Goal: Task Accomplishment & Management: Manage account settings

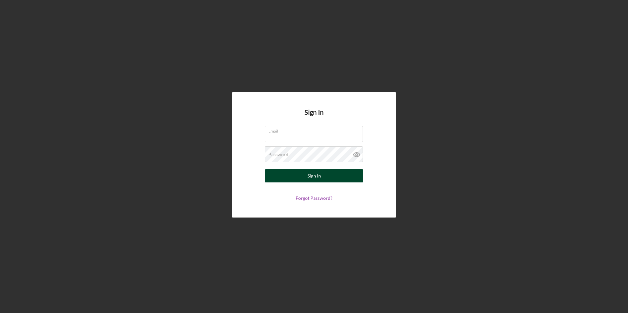
type input "[EMAIL_ADDRESS][DOMAIN_NAME]"
click at [303, 178] on button "Sign In" at bounding box center [314, 175] width 98 height 13
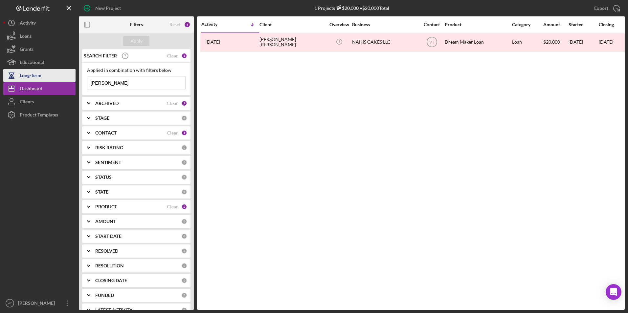
drag, startPoint x: 116, startPoint y: 84, endPoint x: 71, endPoint y: 82, distance: 45.0
click at [72, 82] on div "New Project 1 Projects $20,000 • $20,000 Total [PERSON_NAME] Export Icon/Export…" at bounding box center [313, 155] width 621 height 310
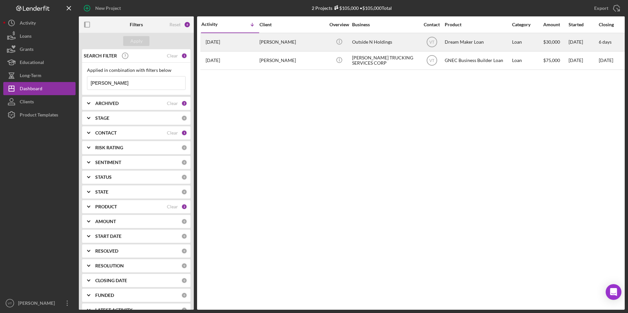
type input "[PERSON_NAME]"
click at [280, 42] on div "[PERSON_NAME]" at bounding box center [292, 41] width 66 height 17
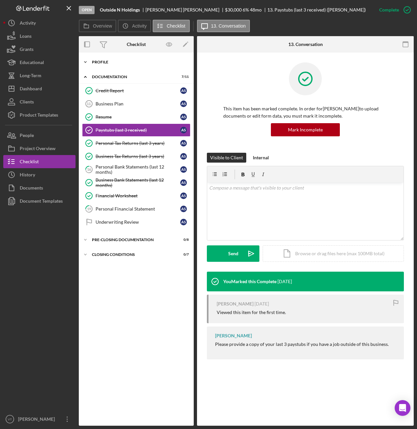
click at [86, 65] on icon "Icon/Expander" at bounding box center [85, 61] width 13 height 13
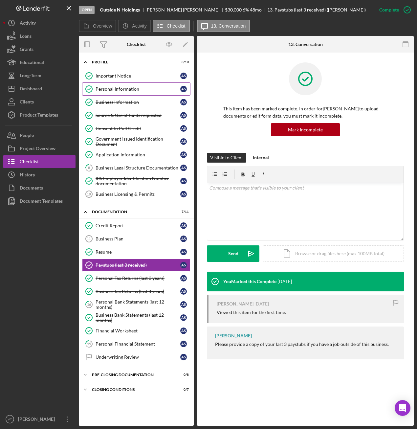
click at [120, 87] on div "Personal Information" at bounding box center [138, 88] width 85 height 5
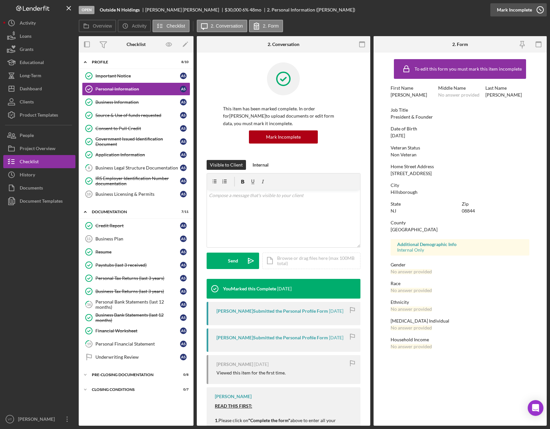
click at [539, 9] on icon "button" at bounding box center [540, 10] width 16 height 16
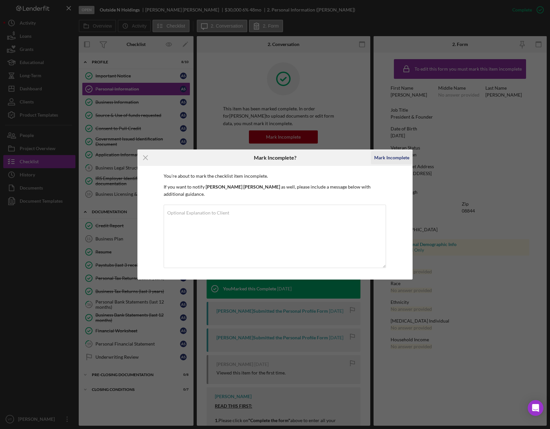
click at [396, 161] on div "Mark Incomplete" at bounding box center [392, 157] width 35 height 13
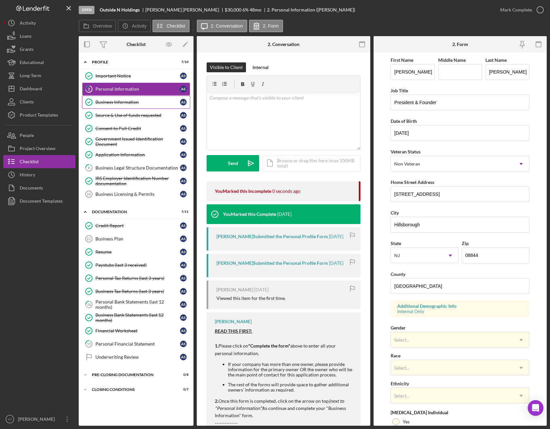
click at [126, 96] on link "Business Information Business Information A S" at bounding box center [136, 102] width 108 height 13
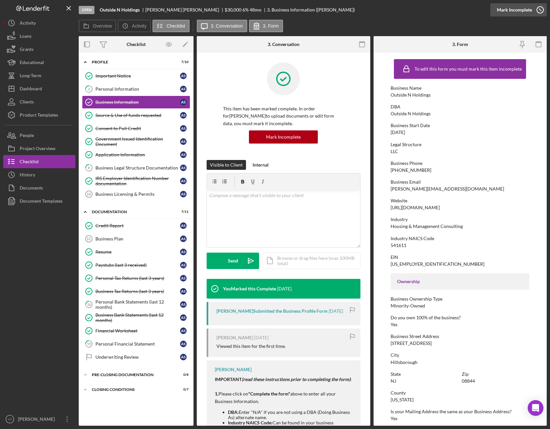
click at [533, 11] on icon "button" at bounding box center [540, 10] width 16 height 16
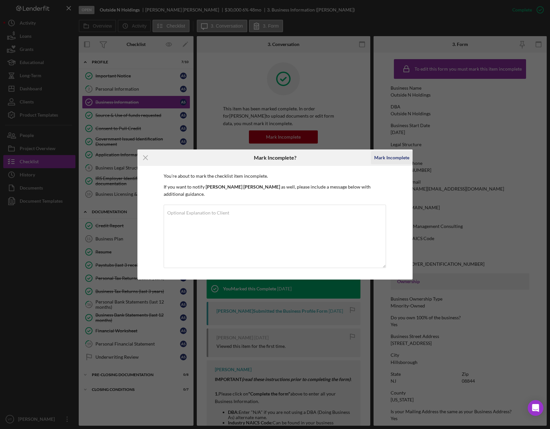
click at [398, 162] on div "Mark Incomplete" at bounding box center [392, 157] width 35 height 13
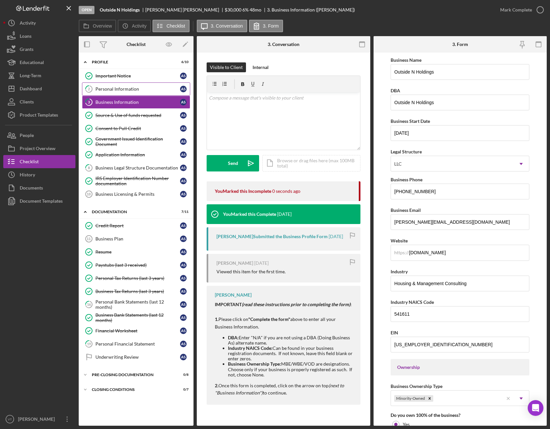
click at [125, 88] on div "Personal Information" at bounding box center [138, 88] width 85 height 5
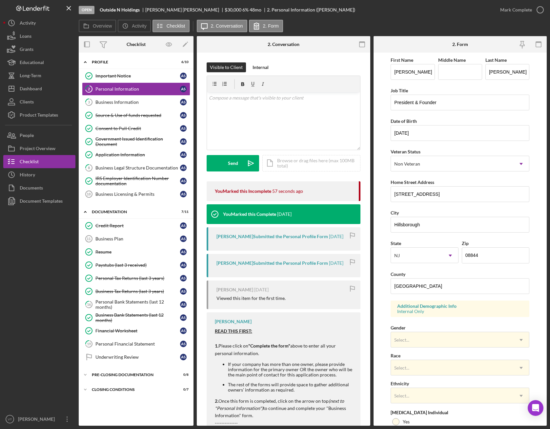
click at [383, 189] on form "First Name [PERSON_NAME] Middle Name Last Name [PERSON_NAME] Job Title Presiden…" at bounding box center [461, 239] width 174 height 373
click at [457, 313] on div "Select..." at bounding box center [452, 339] width 122 height 15
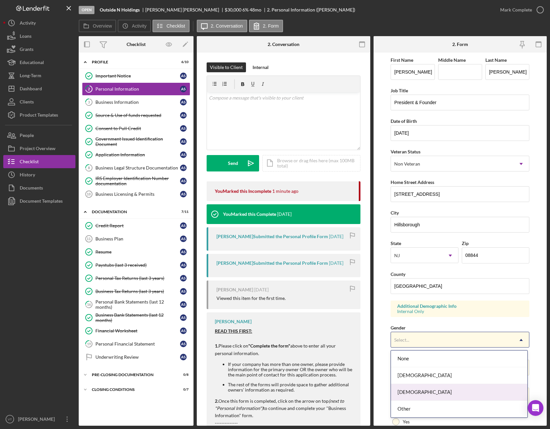
click at [412, 313] on div "[DEMOGRAPHIC_DATA]" at bounding box center [459, 392] width 137 height 17
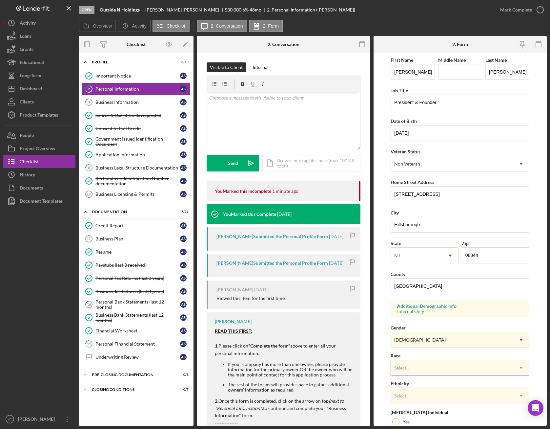
click at [412, 313] on div "Select..." at bounding box center [452, 367] width 122 height 15
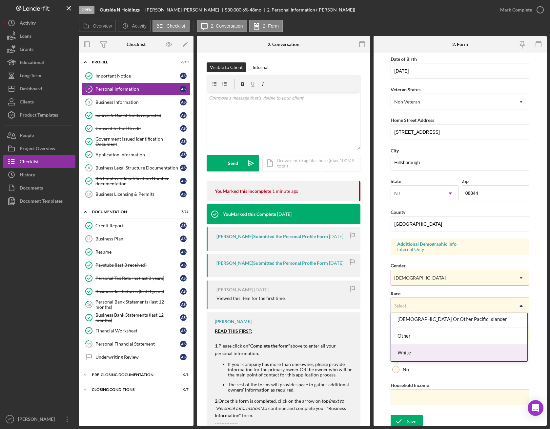
scroll to position [65, 0]
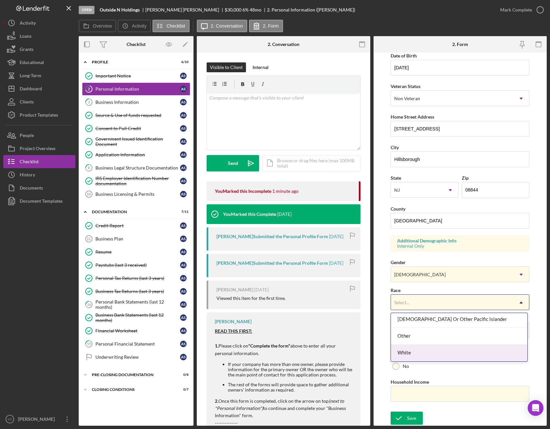
click at [439, 313] on div "White" at bounding box center [459, 352] width 137 height 17
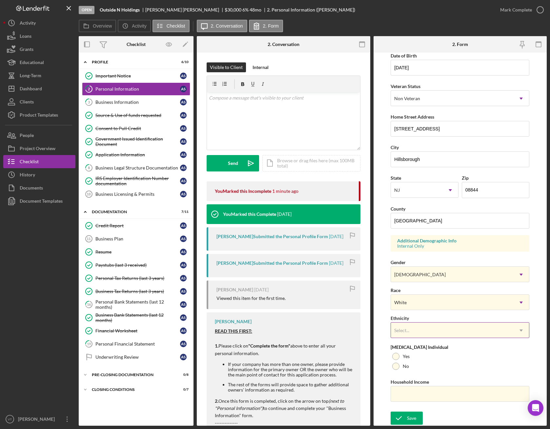
click at [427, 313] on div "Select..." at bounding box center [452, 330] width 122 height 15
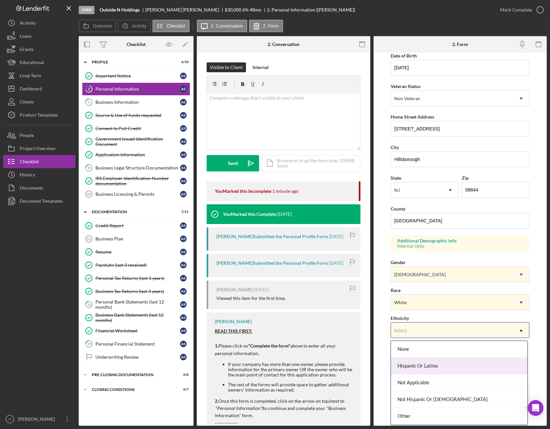
click at [427, 313] on div "Hispanic Or Latino" at bounding box center [459, 365] width 137 height 17
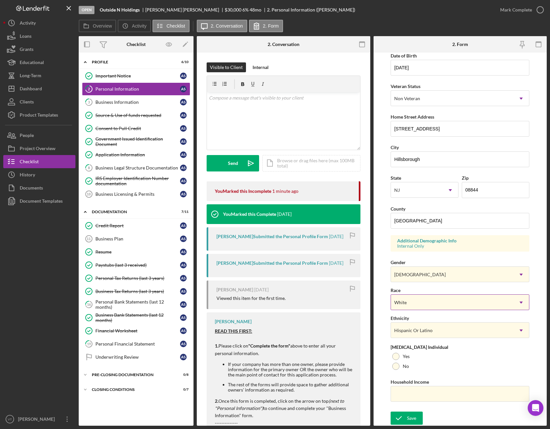
click at [418, 302] on div "White" at bounding box center [452, 302] width 122 height 15
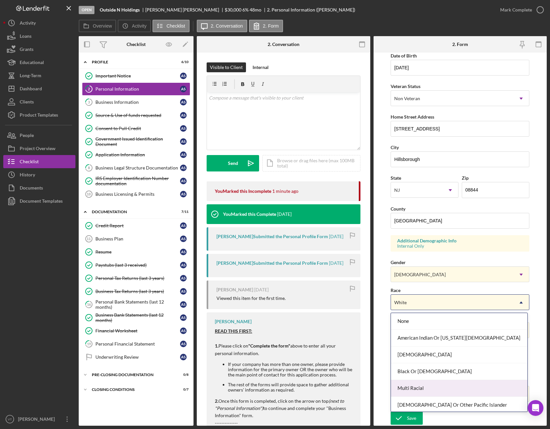
scroll to position [35, 0]
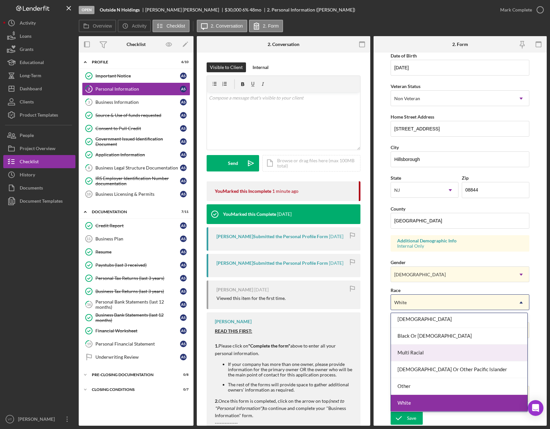
click at [420, 313] on div "Multi Racial" at bounding box center [459, 352] width 137 height 17
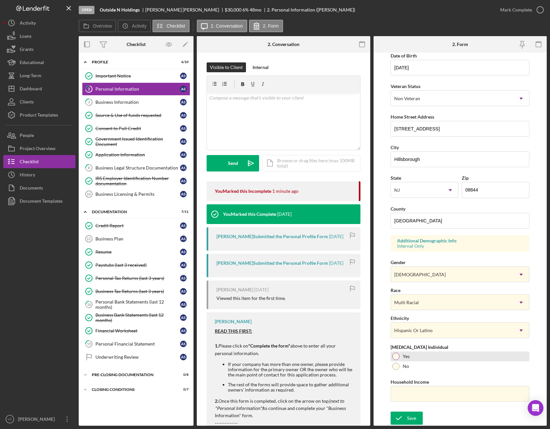
click at [393, 313] on div at bounding box center [396, 356] width 7 height 7
click at [411, 313] on input "Household Income" at bounding box center [460, 394] width 139 height 16
click at [430, 313] on input "Household Income" at bounding box center [460, 394] width 139 height 16
type input "$67,429"
click at [406, 313] on icon "submit" at bounding box center [399, 418] width 16 height 16
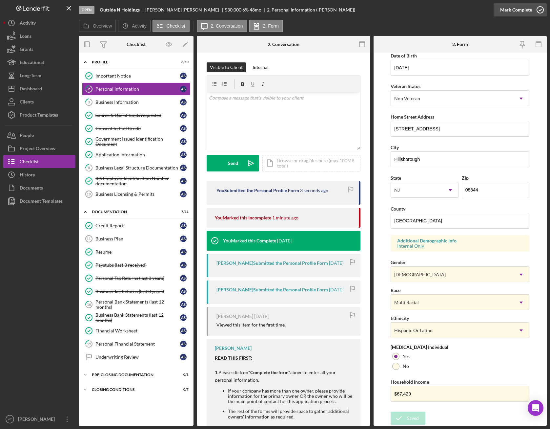
click at [540, 8] on icon "button" at bounding box center [540, 10] width 16 height 16
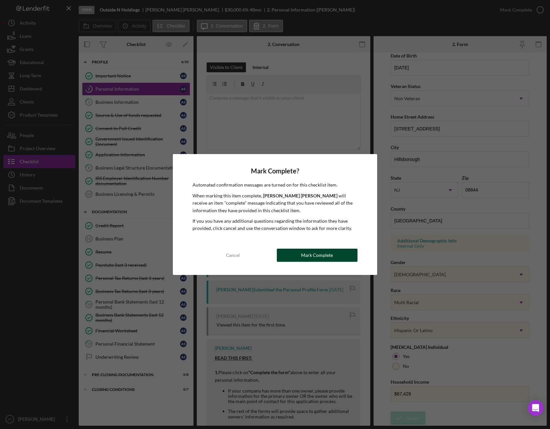
click at [337, 252] on button "Mark Complete" at bounding box center [317, 254] width 81 height 13
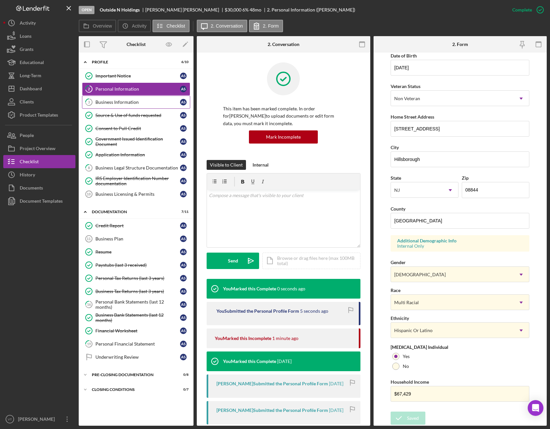
scroll to position [0, 0]
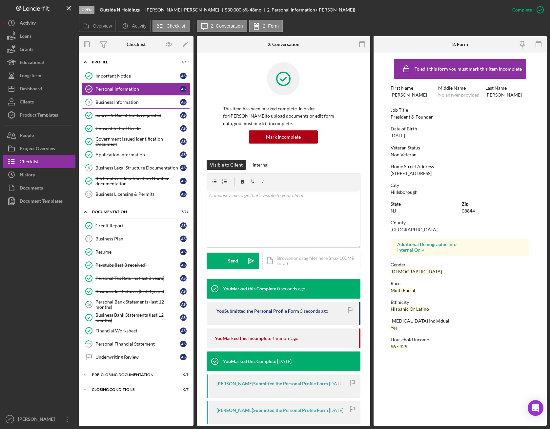
click at [123, 102] on div "Business Information" at bounding box center [138, 101] width 85 height 5
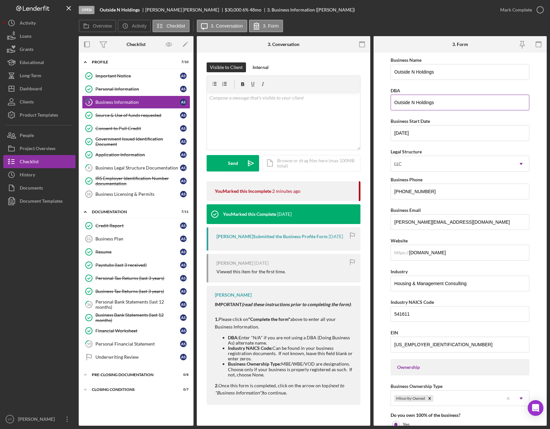
click at [448, 104] on input "Outside N Holdings" at bounding box center [460, 103] width 139 height 16
type input "Outside N Holdings, LLC"
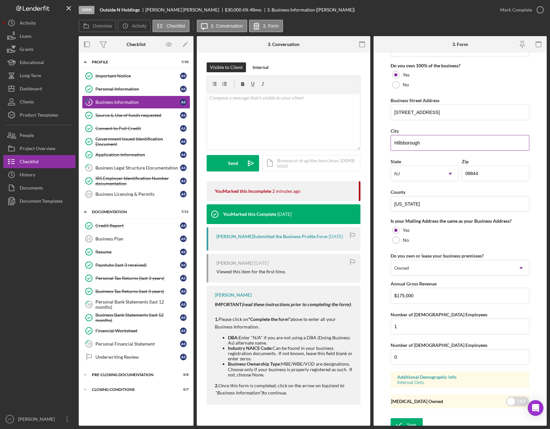
scroll to position [356, 0]
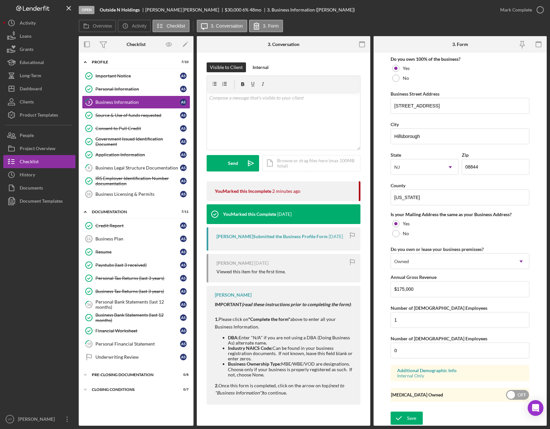
click at [514, 313] on input "checkbox" at bounding box center [518, 395] width 23 height 10
checkbox input "true"
click at [410, 313] on div "Save" at bounding box center [411, 417] width 9 height 13
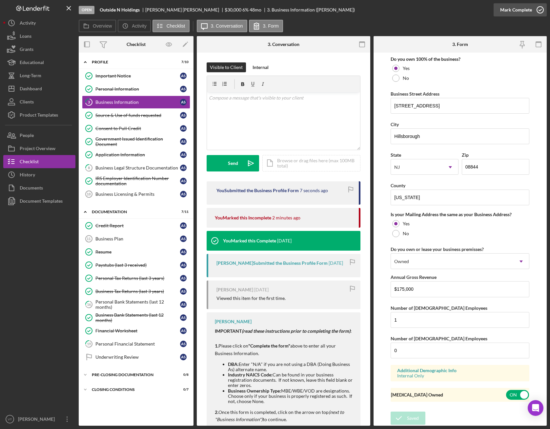
click at [541, 9] on icon "button" at bounding box center [540, 10] width 16 height 16
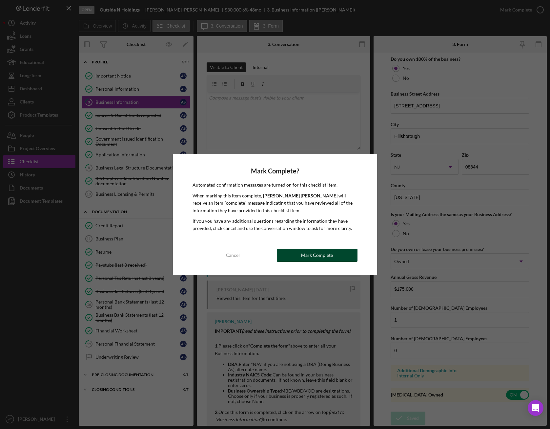
click at [333, 258] on button "Mark Complete" at bounding box center [317, 254] width 81 height 13
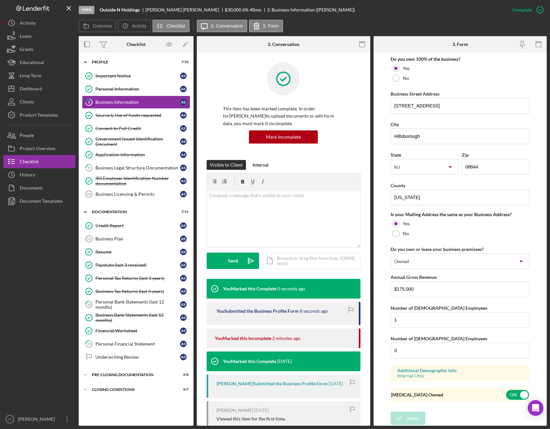
scroll to position [122, 0]
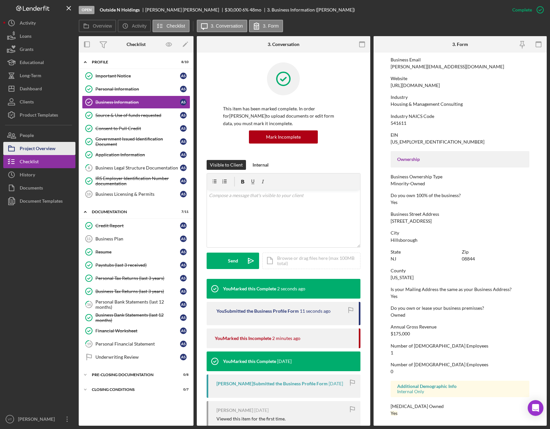
click at [49, 151] on div "Project Overview" at bounding box center [38, 149] width 36 height 15
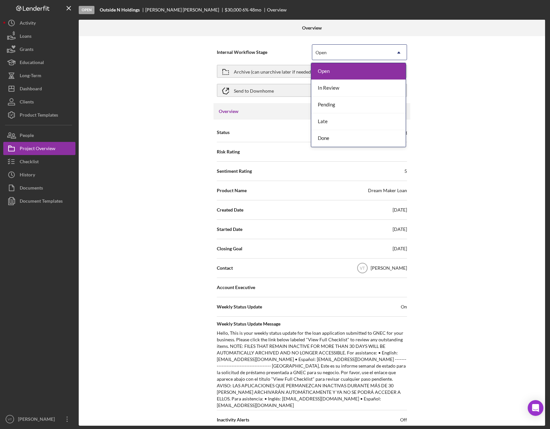
click at [351, 55] on div "Open" at bounding box center [352, 52] width 79 height 15
click at [340, 140] on div "Done" at bounding box center [359, 138] width 95 height 17
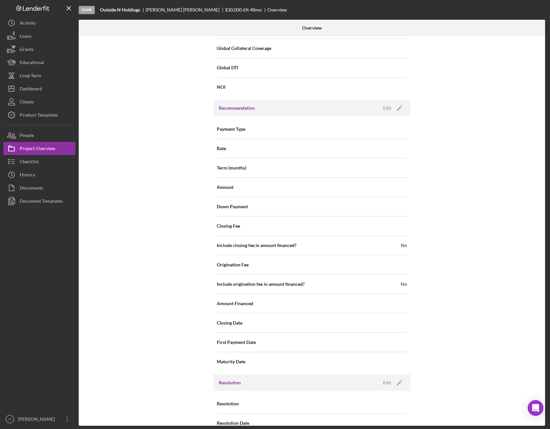
scroll to position [598, 0]
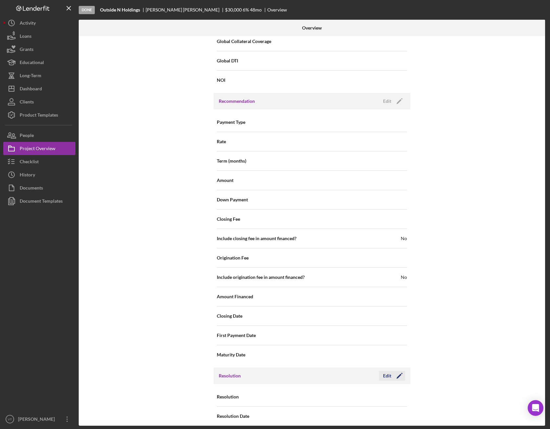
click at [392, 313] on icon "Icon/Edit" at bounding box center [400, 375] width 16 height 16
click at [393, 313] on icon "Icon/Dropdown Arrow" at bounding box center [399, 397] width 16 height 16
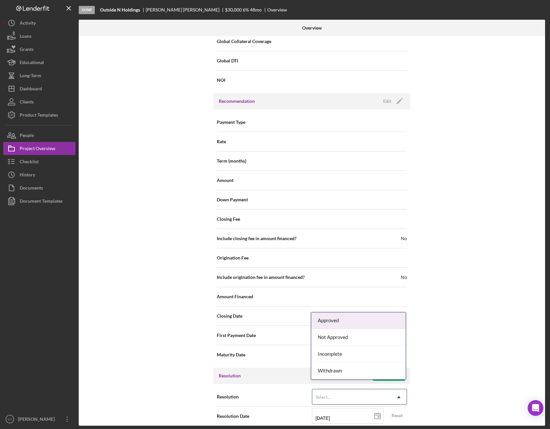
click at [345, 313] on div "Approved" at bounding box center [359, 320] width 95 height 17
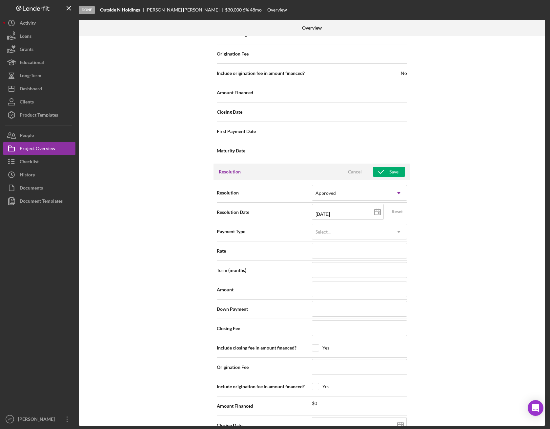
scroll to position [850, 0]
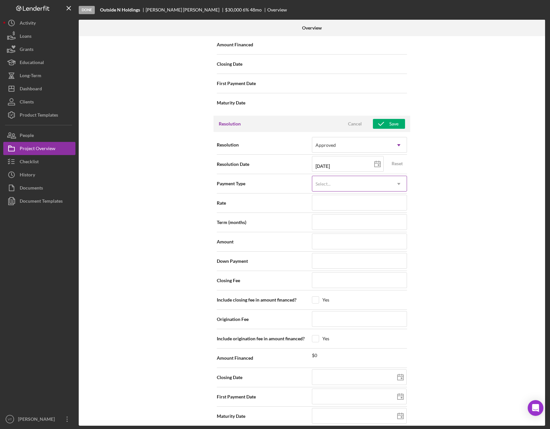
click at [360, 182] on div "Select..." at bounding box center [352, 183] width 79 height 15
click at [340, 233] on div "Amortized" at bounding box center [359, 229] width 95 height 17
click at [340, 198] on input at bounding box center [359, 203] width 95 height 16
type input "5.990%"
type input "48"
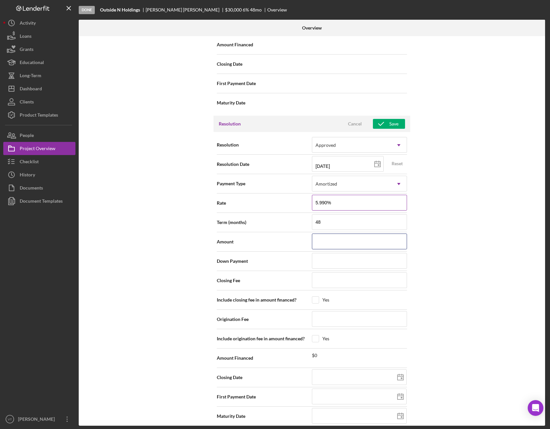
type input "$30,000"
type input "$100"
type input "[DATE]"
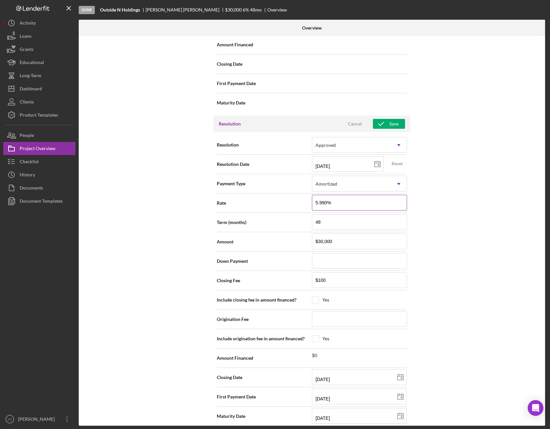
type input "[DATE]"
click at [325, 313] on input "[DATE]" at bounding box center [359, 377] width 95 height 16
type input "10/02/y025"
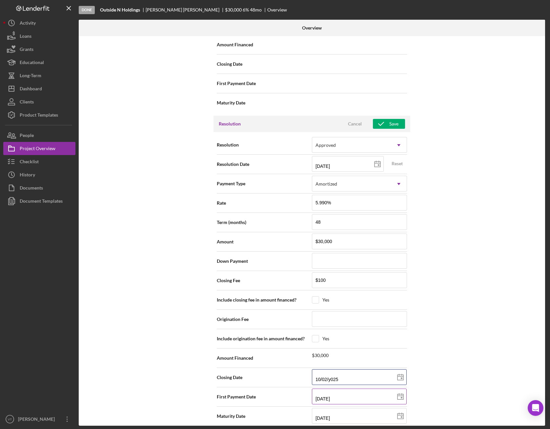
type input "[DATE]"
click at [536, 313] on div "Internal Workflow Stage Done Icon/Dropdown Arrow Archive (can unarchive later i…" at bounding box center [312, 230] width 467 height 389
click at [443, 313] on div "Internal Workflow Stage Done Icon/Dropdown Arrow Archive (can unarchive later i…" at bounding box center [312, 230] width 467 height 389
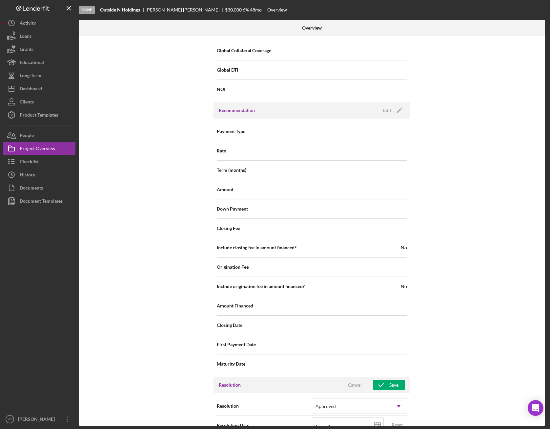
scroll to position [587, 0]
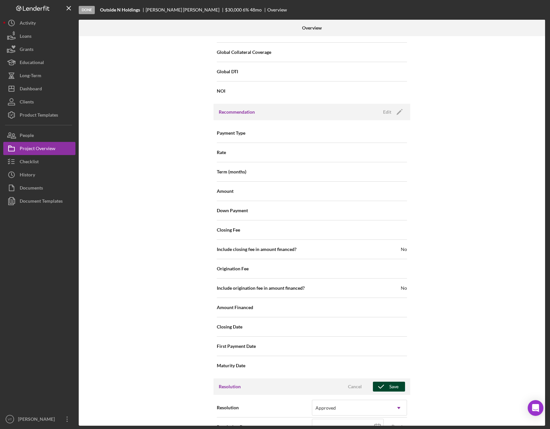
click at [390, 313] on div "Save" at bounding box center [394, 386] width 9 height 10
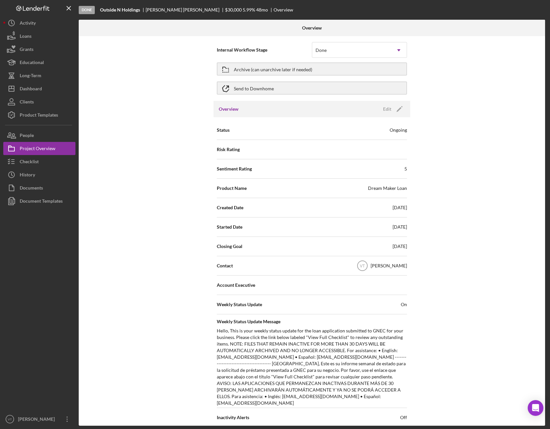
scroll to position [0, 0]
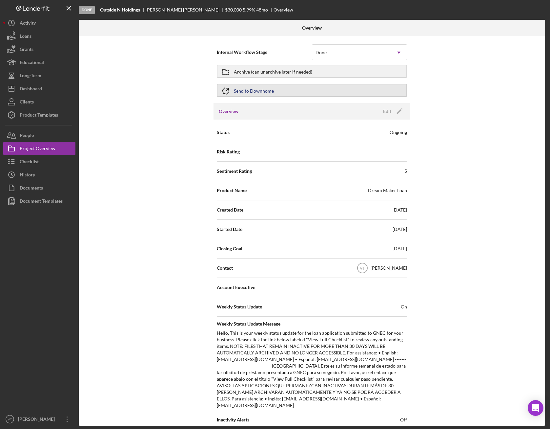
click at [284, 90] on button "Send to Downhome" at bounding box center [312, 90] width 190 height 13
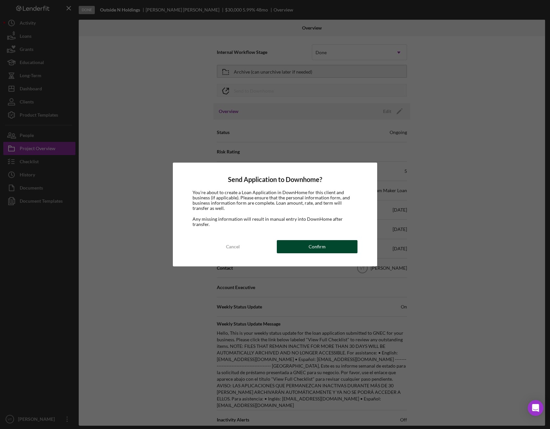
click at [318, 245] on div "Confirm" at bounding box center [317, 246] width 17 height 13
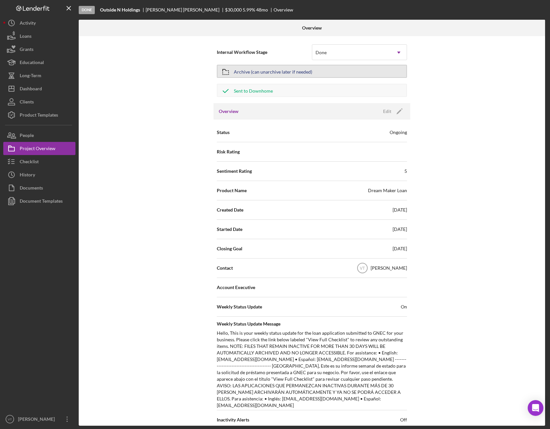
click at [333, 73] on button "Archive (can unarchive later if needed)" at bounding box center [312, 71] width 190 height 13
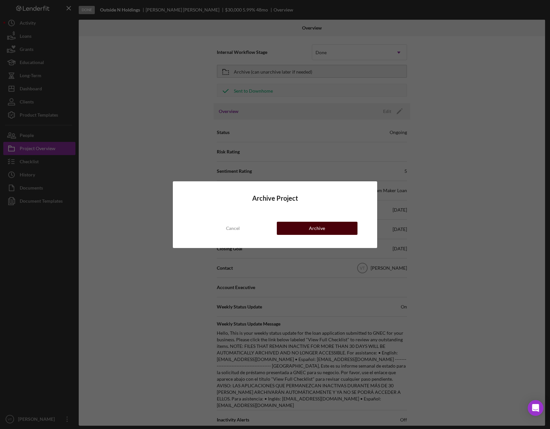
click at [305, 228] on button "Archive" at bounding box center [317, 228] width 81 height 13
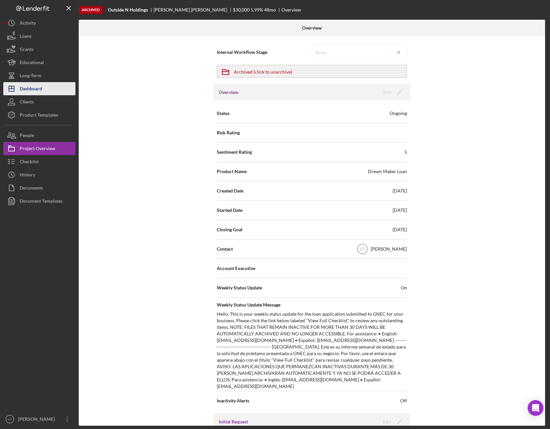
click at [43, 88] on button "Icon/Dashboard Dashboard" at bounding box center [39, 88] width 72 height 13
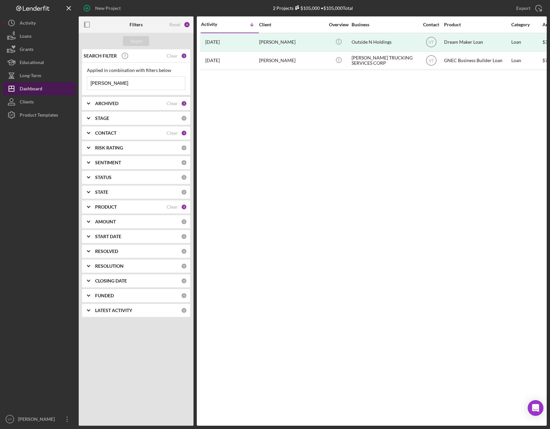
click at [48, 89] on button "Icon/Dashboard Dashboard" at bounding box center [39, 88] width 72 height 13
click at [109, 84] on input "[PERSON_NAME]" at bounding box center [136, 82] width 98 height 13
drag, startPoint x: 122, startPoint y: 84, endPoint x: 63, endPoint y: 82, distance: 59.8
click at [65, 81] on div "New Project 2 Projects $105,000 • $105,000 Total [PERSON_NAME] Export Icon/Expo…" at bounding box center [275, 212] width 544 height 425
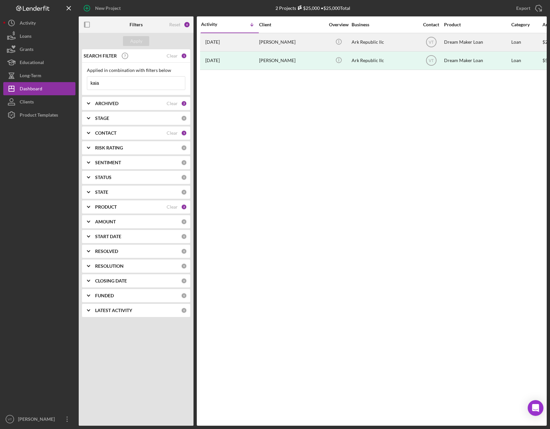
type input "kaia"
click at [287, 41] on div "[PERSON_NAME]" at bounding box center [292, 41] width 66 height 17
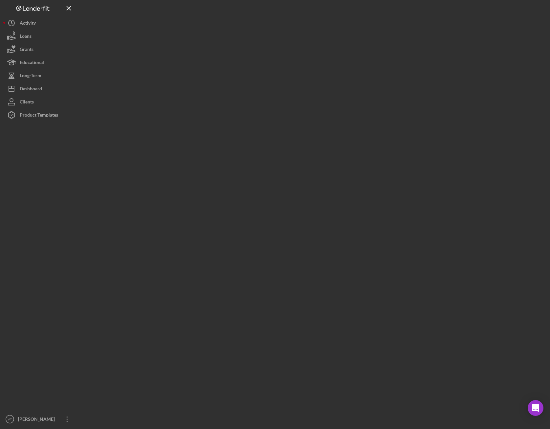
click at [287, 41] on div at bounding box center [313, 212] width 468 height 425
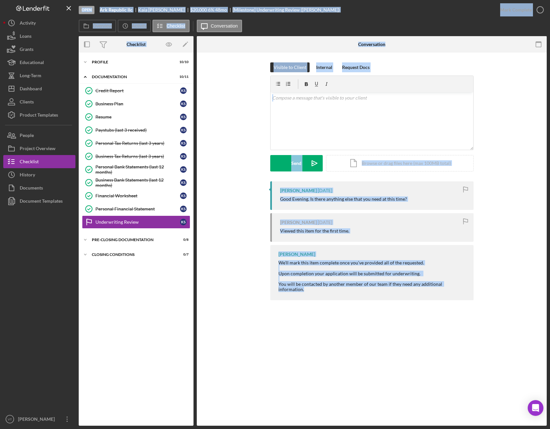
click at [257, 188] on div "[PERSON_NAME] [DATE] Good Evening. Is there anything else that you need at this…" at bounding box center [372, 242] width 331 height 122
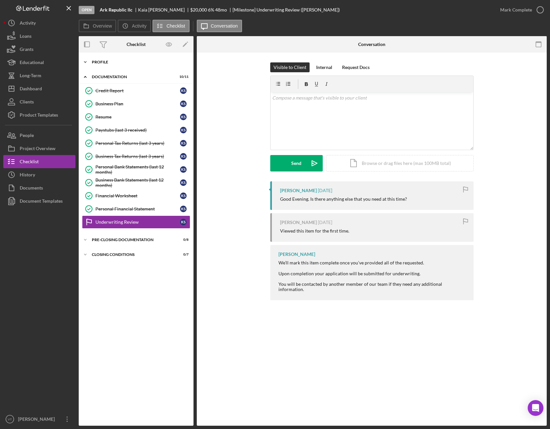
click at [87, 62] on icon "Icon/Expander" at bounding box center [85, 61] width 13 height 13
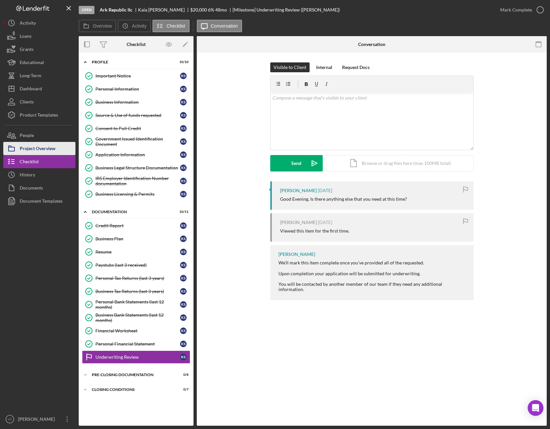
click at [50, 150] on div "Project Overview" at bounding box center [38, 149] width 36 height 15
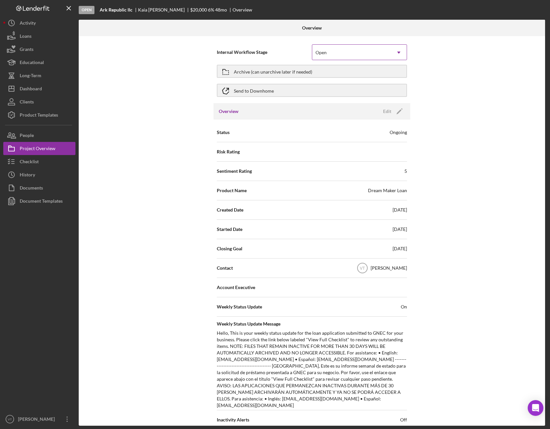
click at [361, 55] on div "Open" at bounding box center [352, 52] width 79 height 15
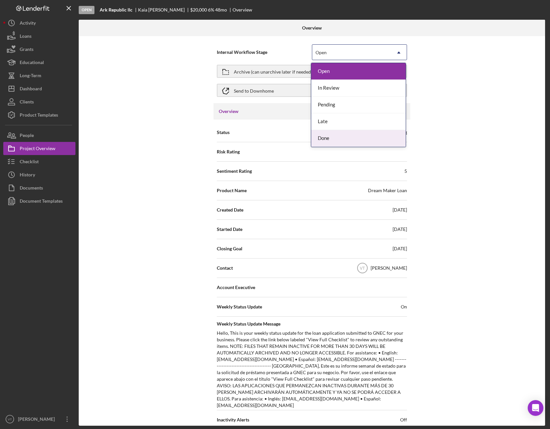
click at [343, 140] on div "Done" at bounding box center [359, 138] width 95 height 17
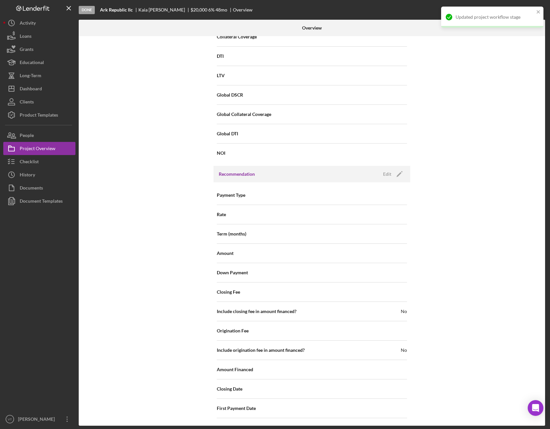
scroll to position [598, 0]
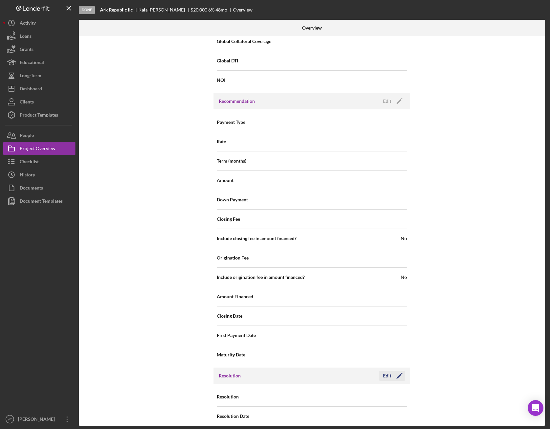
click at [392, 313] on icon "Icon/Edit" at bounding box center [400, 375] width 16 height 16
click at [392, 313] on icon "Icon/Dropdown Arrow" at bounding box center [399, 397] width 16 height 16
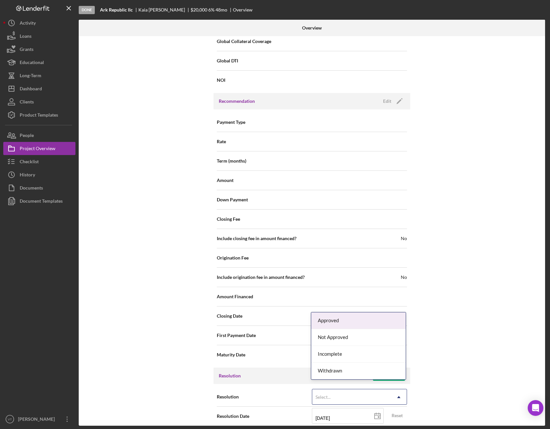
click at [335, 313] on div "Approved" at bounding box center [359, 320] width 95 height 17
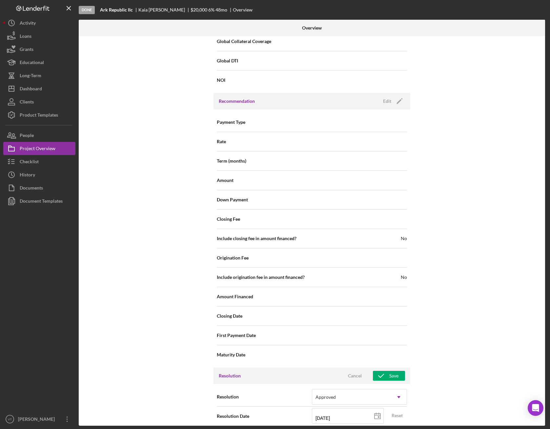
click at [479, 313] on div "Internal Workflow Stage Done Icon/Dropdown Arrow Archive (can unarchive later i…" at bounding box center [312, 230] width 467 height 389
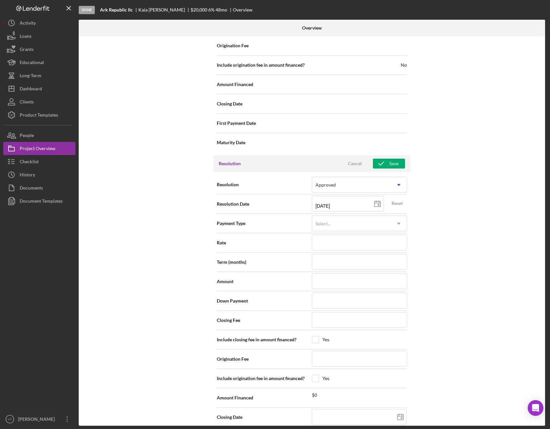
scroll to position [850, 0]
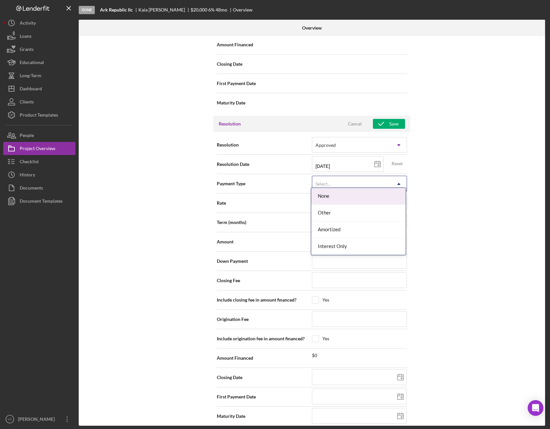
click at [352, 180] on div "Select..." at bounding box center [352, 183] width 79 height 15
click at [342, 233] on div "Amortized" at bounding box center [359, 229] width 95 height 17
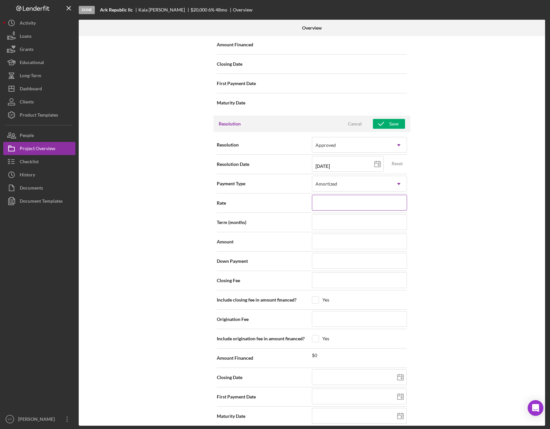
click at [336, 201] on input at bounding box center [359, 203] width 95 height 16
type input "5.990%"
type input "48"
type input "$30,000"
type input "$100"
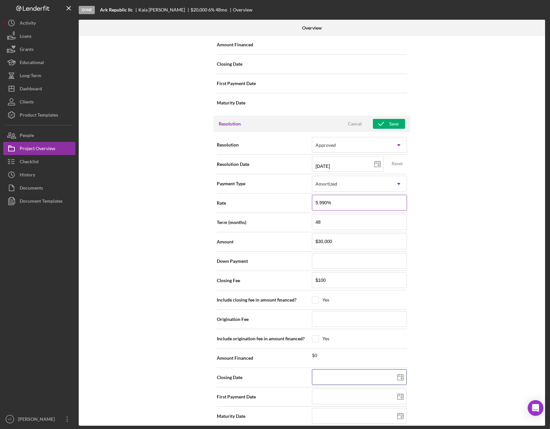
type input "[DATE]"
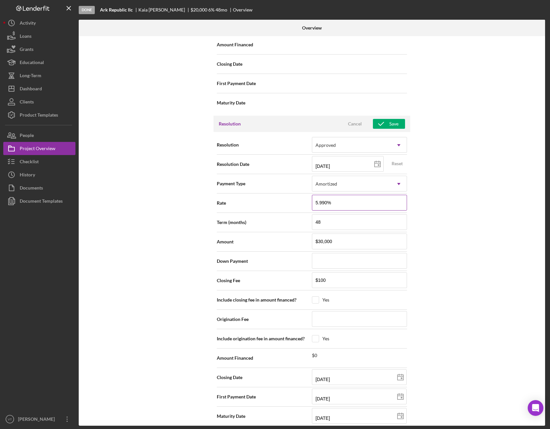
type input "[DATE]"
click at [429, 222] on div "Internal Workflow Stage Done Icon/Dropdown Arrow Archive (can unarchive later i…" at bounding box center [312, 230] width 467 height 389
drag, startPoint x: 356, startPoint y: 234, endPoint x: 278, endPoint y: 239, distance: 78.0
click at [278, 239] on div "Amount $30,000" at bounding box center [312, 241] width 190 height 16
type input "$20,000"
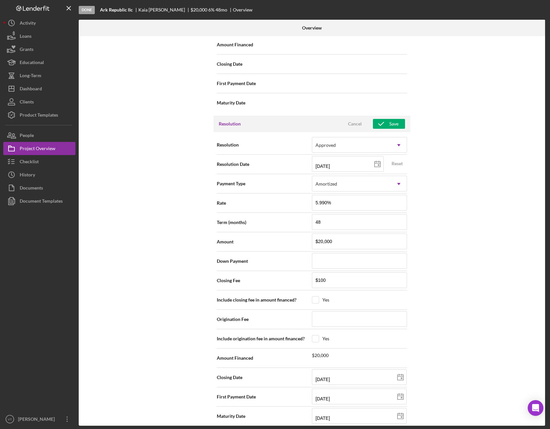
click at [509, 227] on div "Internal Workflow Stage Done Icon/Dropdown Arrow Archive (can unarchive later i…" at bounding box center [312, 230] width 467 height 389
click at [440, 313] on div "Internal Workflow Stage Done Icon/Dropdown Arrow Archive (can unarchive later i…" at bounding box center [312, 230] width 467 height 389
click at [467, 313] on div "Internal Workflow Stage Done Icon/Dropdown Arrow Archive (can unarchive later i…" at bounding box center [312, 230] width 467 height 389
click at [397, 119] on div "Save" at bounding box center [394, 124] width 9 height 10
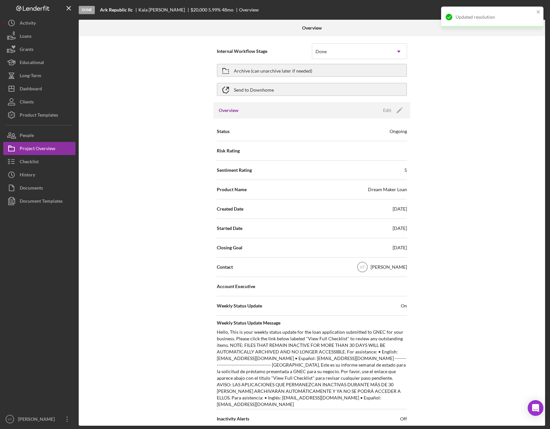
scroll to position [0, 0]
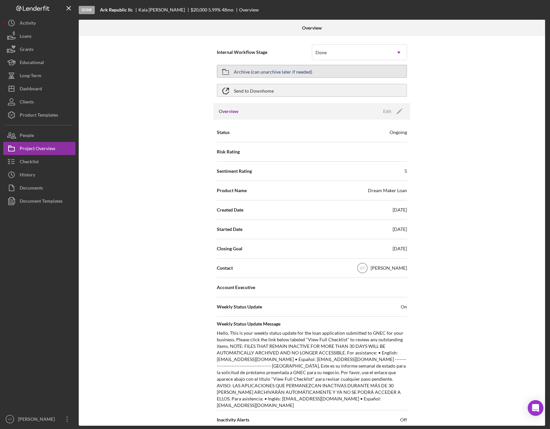
click at [355, 71] on button "Archive (can unarchive later if needed)" at bounding box center [312, 71] width 190 height 13
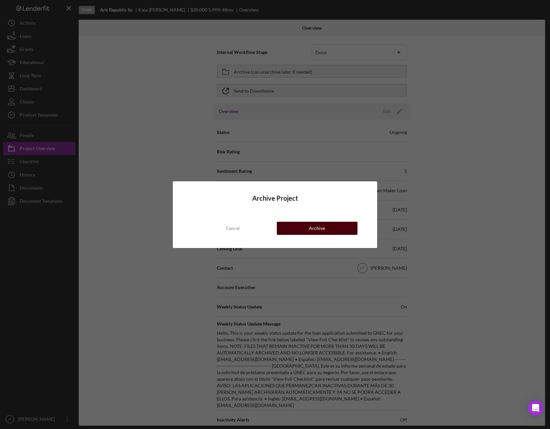
click at [316, 232] on div "Archive" at bounding box center [317, 228] width 16 height 13
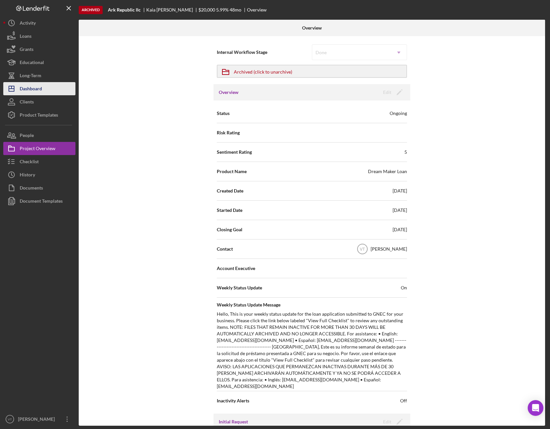
click at [48, 93] on button "Icon/Dashboard Dashboard" at bounding box center [39, 88] width 72 height 13
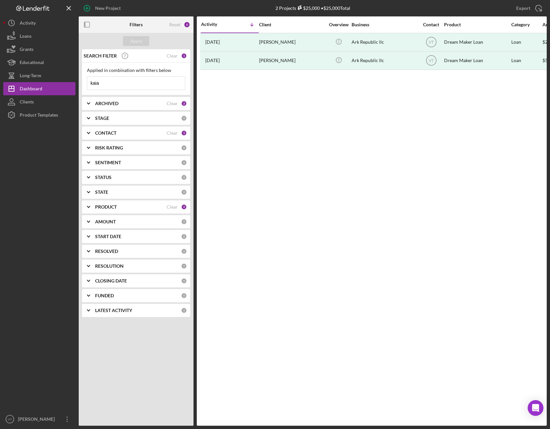
click at [108, 83] on input "kaia" at bounding box center [136, 82] width 98 height 13
drag, startPoint x: 113, startPoint y: 84, endPoint x: 72, endPoint y: 90, distance: 41.5
click at [72, 90] on div "New Project 2 Projects $25,000 • $25,000 Total kaia Export Icon/Export Filters …" at bounding box center [275, 212] width 544 height 425
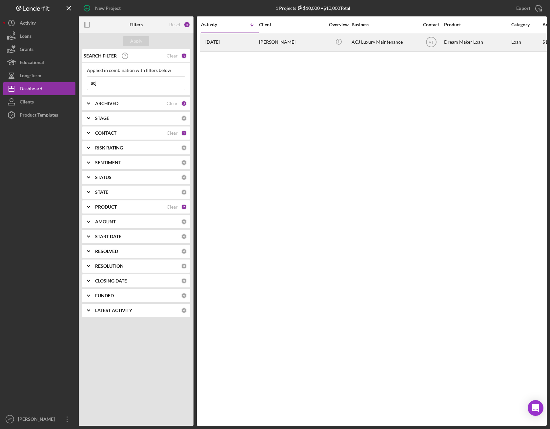
type input "acj"
click at [294, 46] on div "[PERSON_NAME]" at bounding box center [292, 41] width 66 height 17
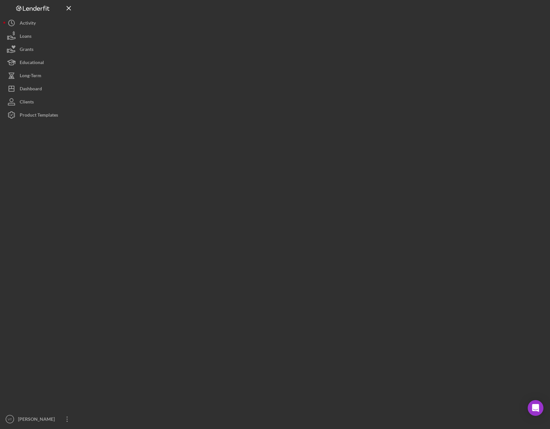
click at [294, 46] on div at bounding box center [313, 212] width 468 height 425
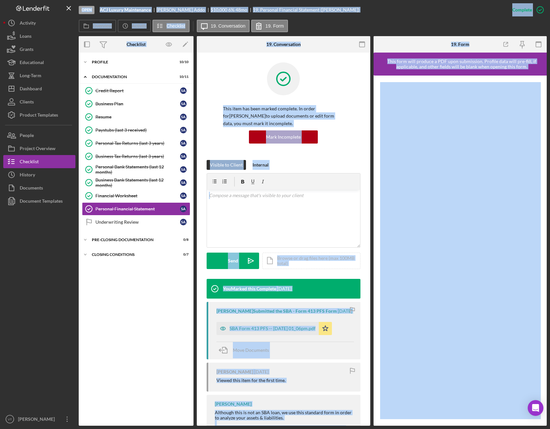
click at [99, 313] on div "Icon/Expander Profile 10 / 10 Icon/Expander Documentation 10 / 11 Credit Report…" at bounding box center [136, 239] width 115 height 366
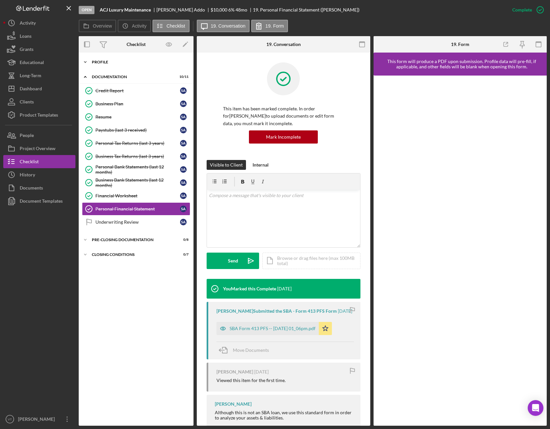
click at [88, 62] on icon "Icon/Expander" at bounding box center [85, 61] width 13 height 13
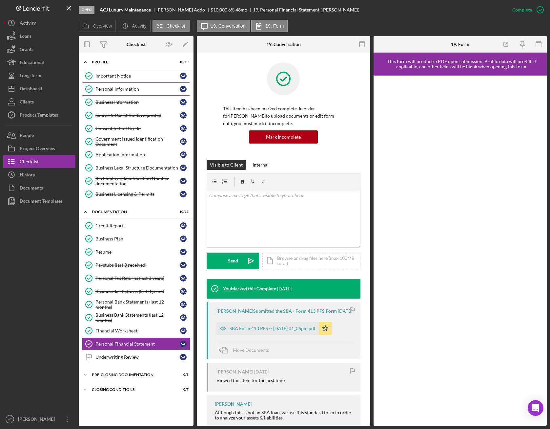
click at [105, 85] on link "Personal Information Personal Information S A" at bounding box center [136, 88] width 108 height 13
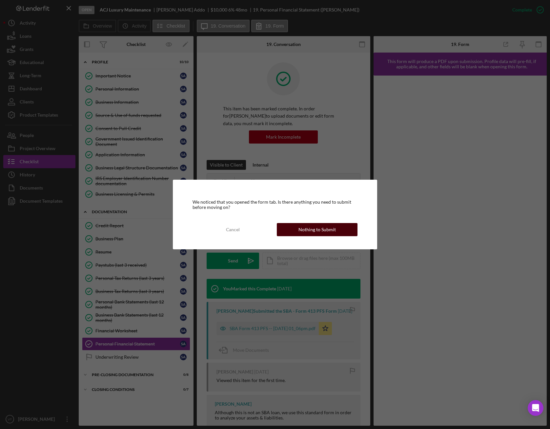
click at [336, 226] on button "Nothing to Submit" at bounding box center [317, 229] width 81 height 13
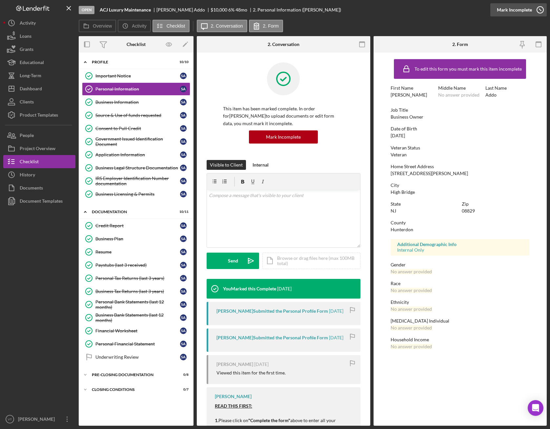
click at [543, 10] on icon "button" at bounding box center [540, 10] width 16 height 16
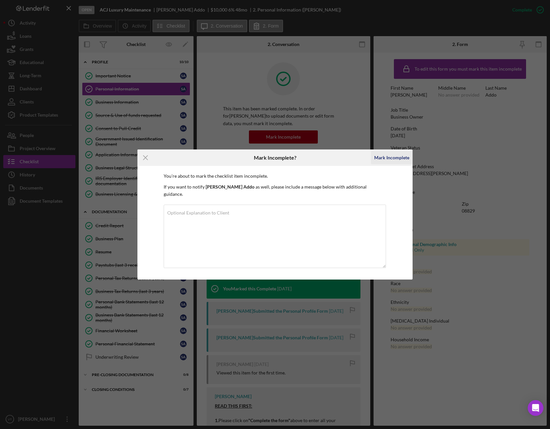
click at [385, 162] on div "Mark Incomplete" at bounding box center [392, 157] width 35 height 13
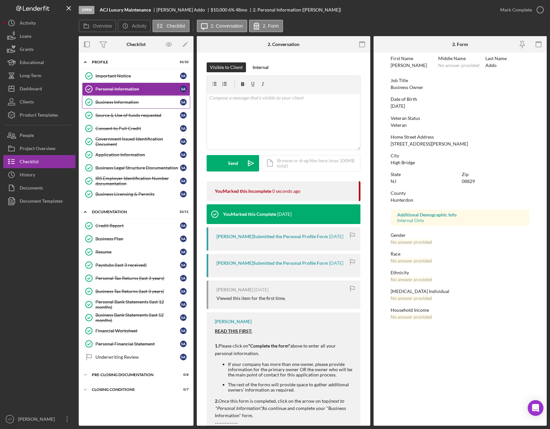
click at [132, 105] on link "Business Information Business Information S A" at bounding box center [136, 102] width 108 height 13
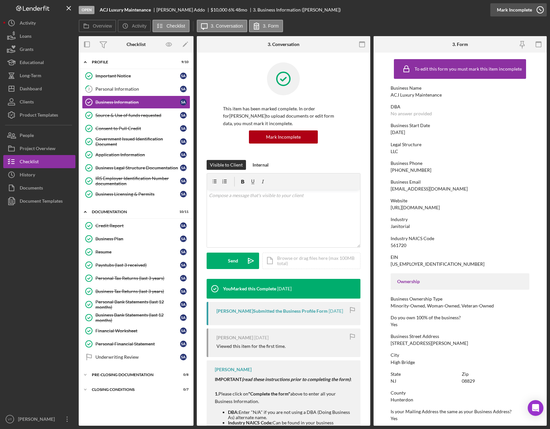
click at [529, 10] on div "Mark Incomplete" at bounding box center [514, 9] width 35 height 13
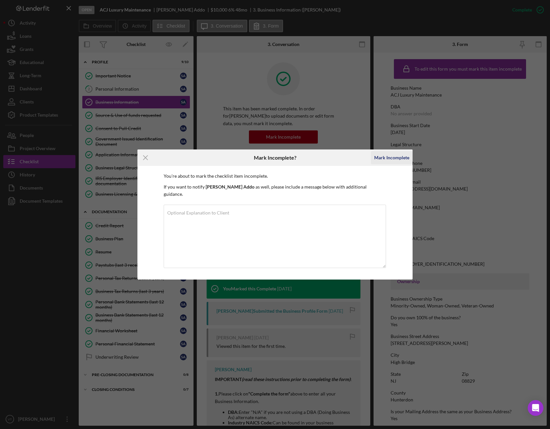
click at [387, 162] on div "Mark Incomplete" at bounding box center [392, 157] width 35 height 13
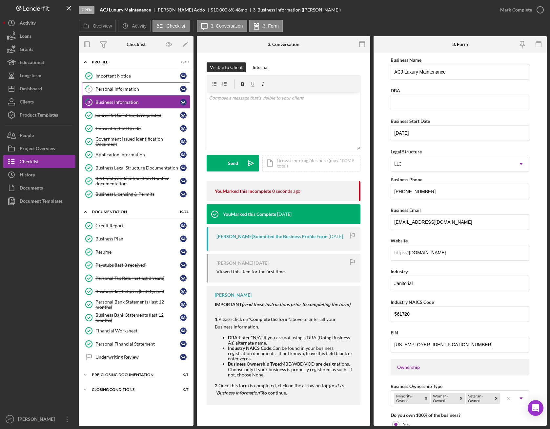
click at [121, 89] on div "Personal Information" at bounding box center [138, 88] width 85 height 5
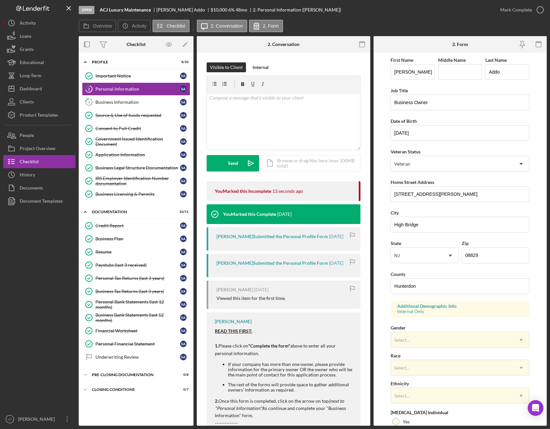
click at [381, 215] on form "First Name [PERSON_NAME] Middle Name Last Name [PERSON_NAME] Job Title Business…" at bounding box center [461, 239] width 174 height 373
click at [493, 313] on div "Select..." at bounding box center [452, 339] width 122 height 15
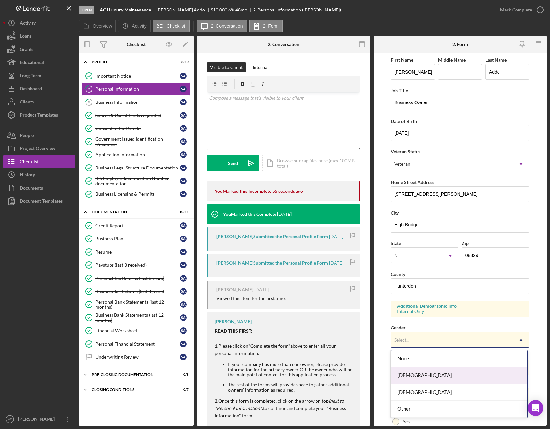
click at [435, 313] on div "[DEMOGRAPHIC_DATA]" at bounding box center [459, 375] width 137 height 17
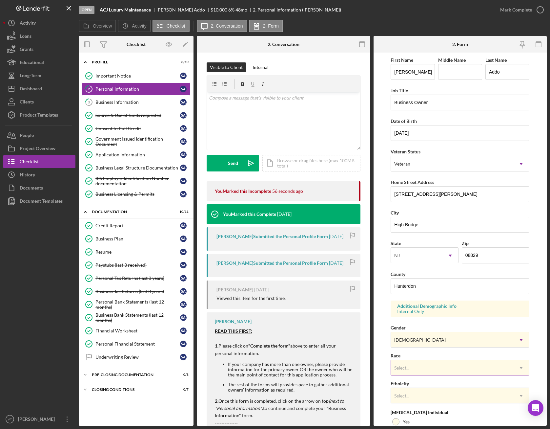
click at [435, 313] on div "Select..." at bounding box center [452, 367] width 122 height 15
click at [536, 293] on form "First Name [PERSON_NAME] Middle Name Last Name [PERSON_NAME] Job Title Business…" at bounding box center [461, 239] width 174 height 373
click at [449, 71] on input "Middle Name" at bounding box center [461, 72] width 44 height 16
type input "L"
click at [380, 89] on form "First Name [PERSON_NAME] Middle Name L Last Name [PERSON_NAME] Job Title Busine…" at bounding box center [461, 239] width 174 height 373
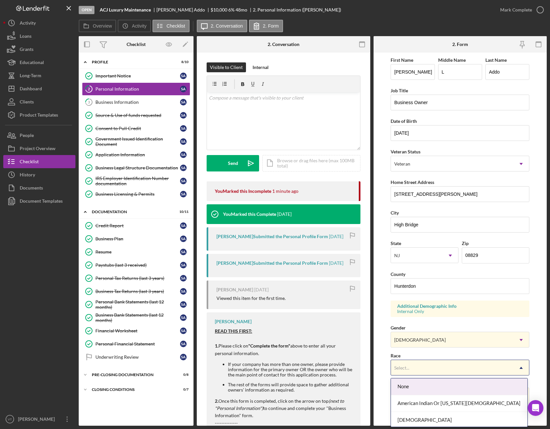
click at [441, 313] on div "Select..." at bounding box center [452, 367] width 122 height 15
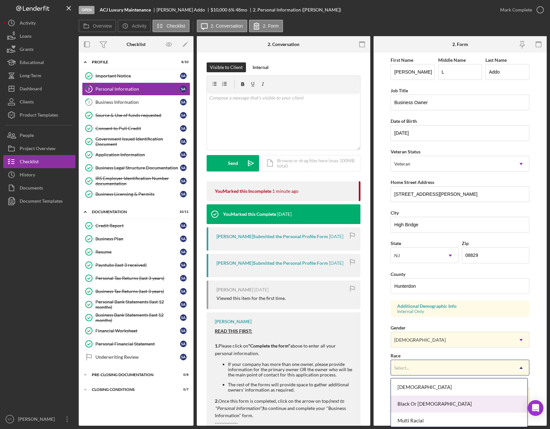
click at [439, 313] on div "Black Or [DEMOGRAPHIC_DATA]" at bounding box center [459, 404] width 137 height 17
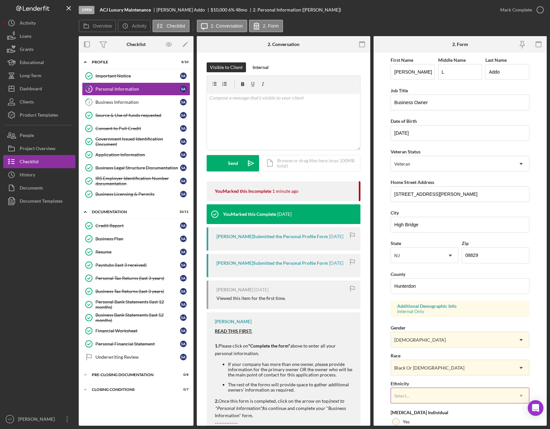
click at [420, 313] on div "Select..." at bounding box center [452, 395] width 122 height 15
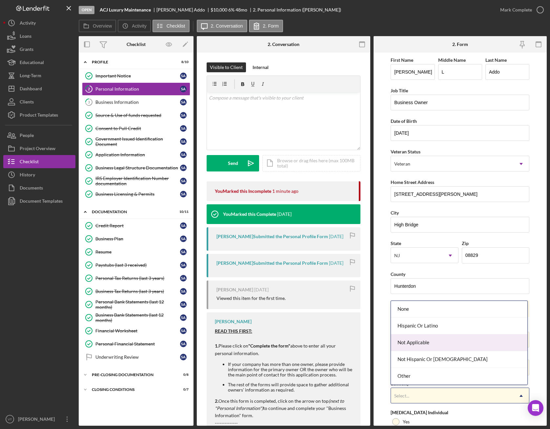
click at [431, 313] on div "Not Applicable" at bounding box center [459, 342] width 137 height 17
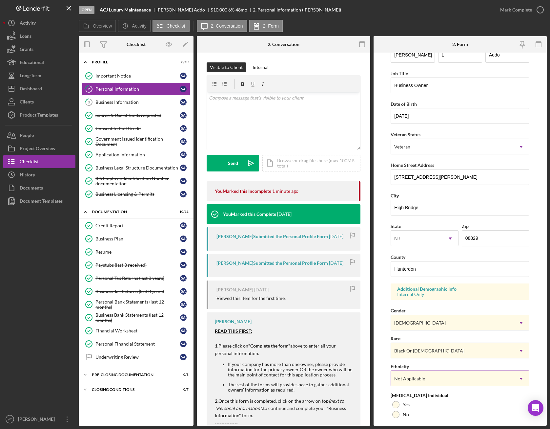
scroll to position [65, 0]
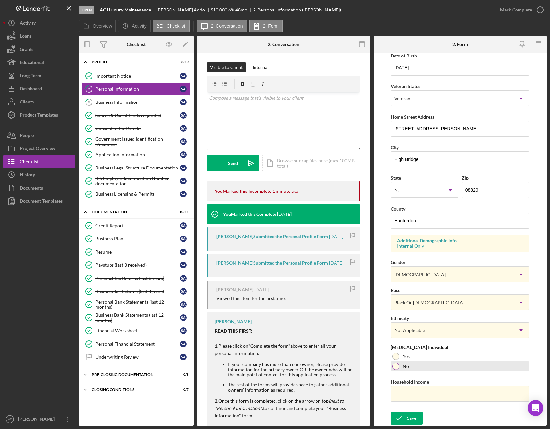
click at [395, 313] on div at bounding box center [396, 365] width 7 height 7
click at [409, 313] on input "Household Income" at bounding box center [460, 394] width 139 height 16
type input "$98,507"
click at [381, 313] on form "First Name [PERSON_NAME] Middle Name L Last Name [PERSON_NAME] Job Title Busine…" at bounding box center [461, 239] width 174 height 373
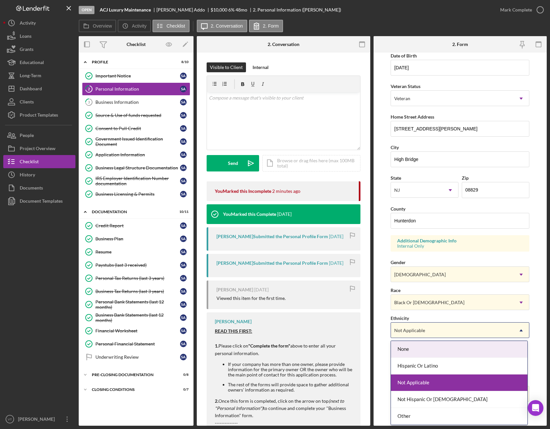
click at [418, 313] on div "Not Applicable" at bounding box center [410, 330] width 31 height 5
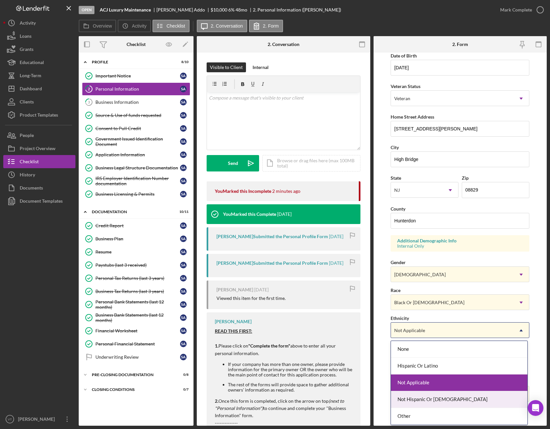
click at [418, 313] on div "Not Hispanic Or [DEMOGRAPHIC_DATA]" at bounding box center [459, 399] width 137 height 17
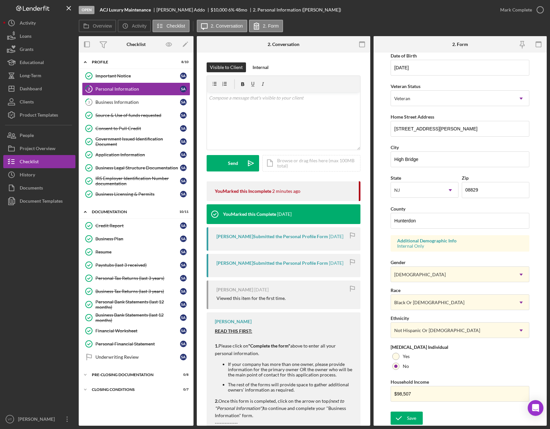
click at [383, 313] on form "First Name [PERSON_NAME] Middle Name L Last Name [PERSON_NAME] Job Title Busine…" at bounding box center [461, 239] width 174 height 373
click at [413, 313] on div "Save" at bounding box center [411, 417] width 9 height 13
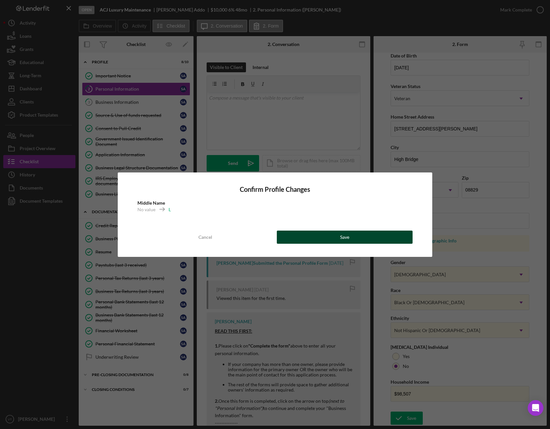
click at [364, 237] on button "Save" at bounding box center [345, 236] width 136 height 13
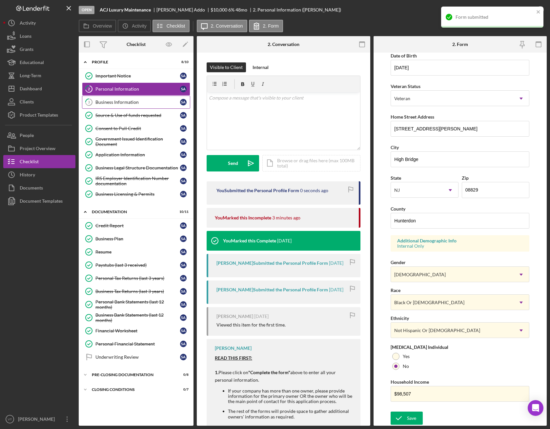
click at [152, 103] on div "Business Information" at bounding box center [138, 101] width 85 height 5
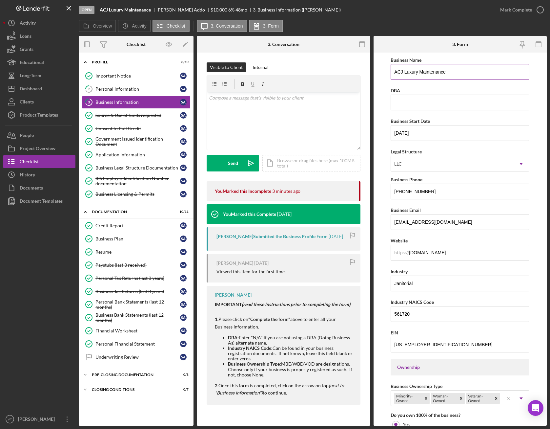
click at [469, 75] on input "ACJ Luxury Maintenance" at bounding box center [460, 72] width 139 height 16
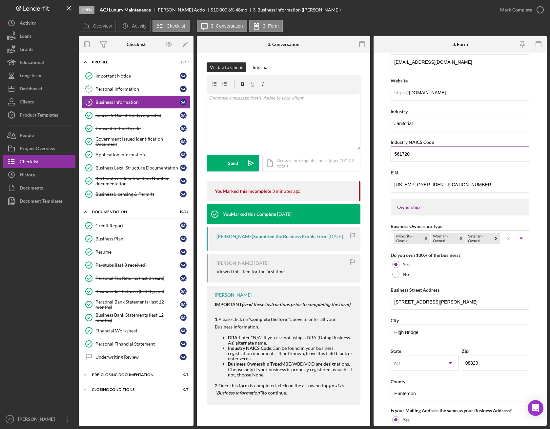
scroll to position [164, 0]
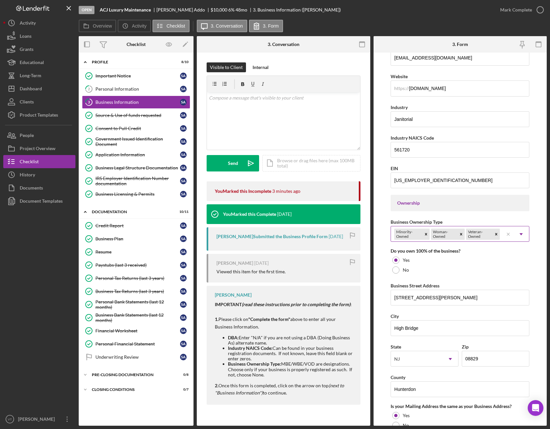
type input "ACJ Luxury Maintenance, LLC"
click at [525, 232] on icon "Icon/Dropdown Arrow" at bounding box center [522, 234] width 16 height 16
click at [528, 214] on div "Business Name ACJ Luxury Maintenance, LLC DBA Business Start Date [DATE] Legal …" at bounding box center [460, 246] width 139 height 708
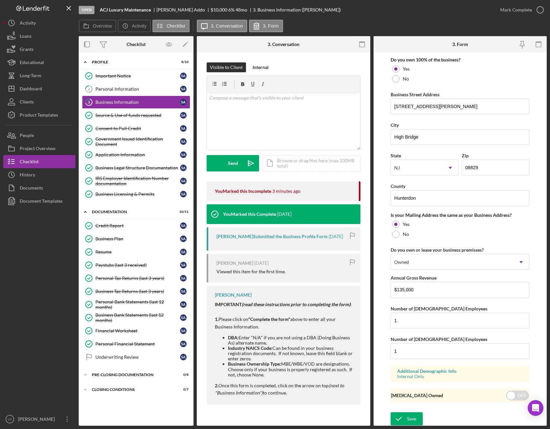
scroll to position [356, 0]
drag, startPoint x: 409, startPoint y: 421, endPoint x: 425, endPoint y: 363, distance: 59.9
click at [425, 313] on form "Business Name ACJ Luxury Maintenance, LLC DBA Business Start Date [DATE] Legal …" at bounding box center [461, 239] width 174 height 373
drag, startPoint x: 423, startPoint y: 350, endPoint x: 387, endPoint y: 349, distance: 35.8
click at [387, 313] on form "Business Name ACJ Luxury Maintenance, LLC DBA Business Start Date [DATE] Legal …" at bounding box center [461, 239] width 174 height 373
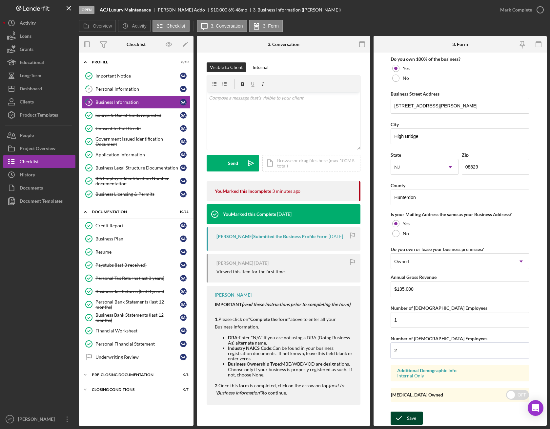
type input "2"
click at [409, 313] on div "Save" at bounding box center [411, 417] width 9 height 13
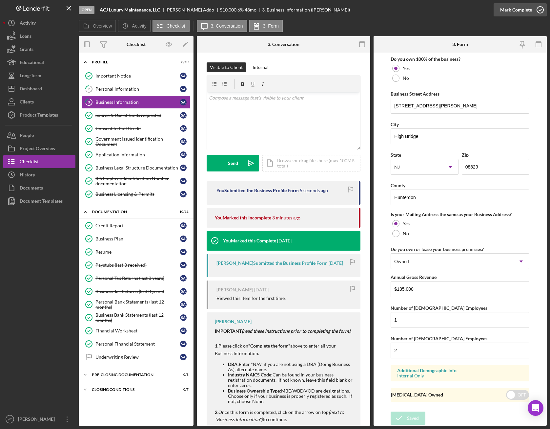
click at [540, 16] on icon "button" at bounding box center [540, 10] width 16 height 16
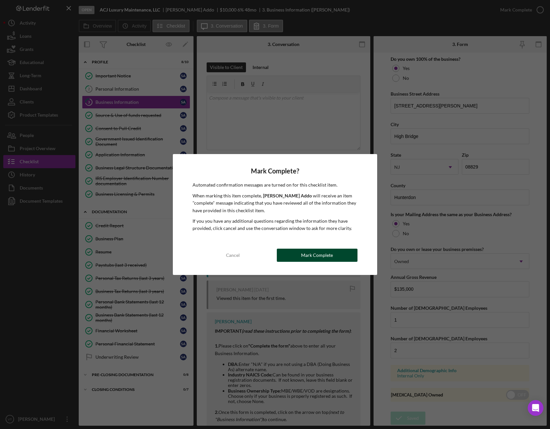
click at [344, 252] on button "Mark Complete" at bounding box center [317, 254] width 81 height 13
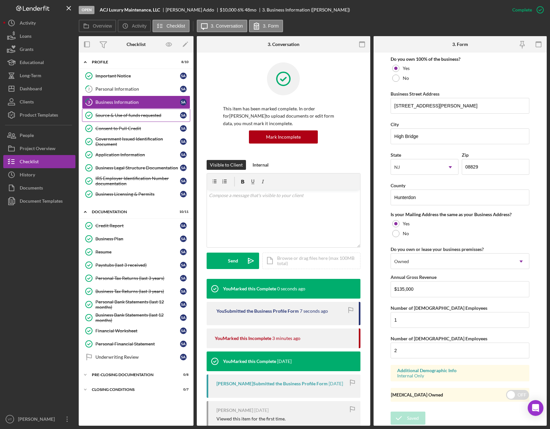
scroll to position [122, 0]
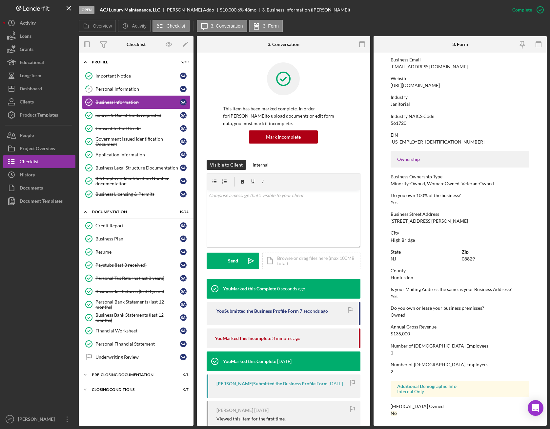
click at [140, 96] on link "Business Information Business Information S A" at bounding box center [136, 102] width 108 height 13
click at [140, 92] on link "2 Personal Information S A" at bounding box center [136, 88] width 108 height 13
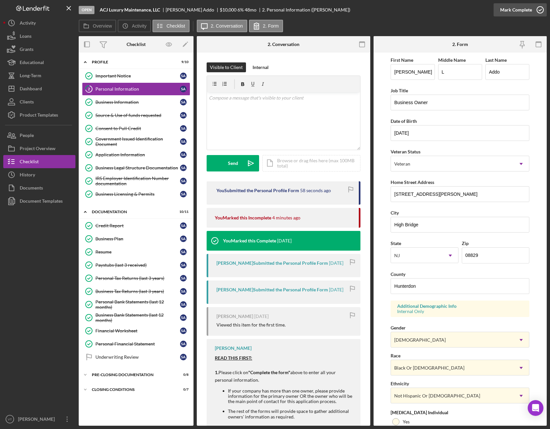
click at [538, 13] on icon "button" at bounding box center [540, 10] width 16 height 16
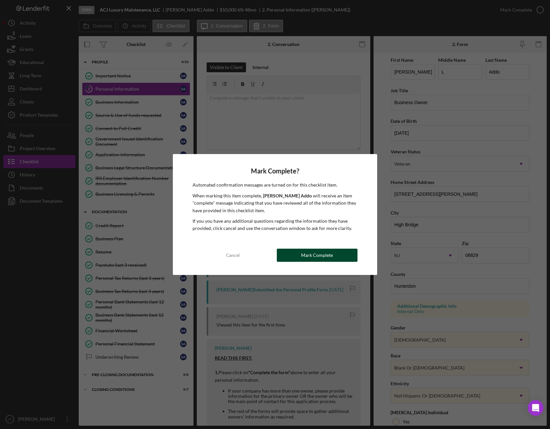
click at [332, 254] on div "Mark Complete" at bounding box center [317, 254] width 32 height 13
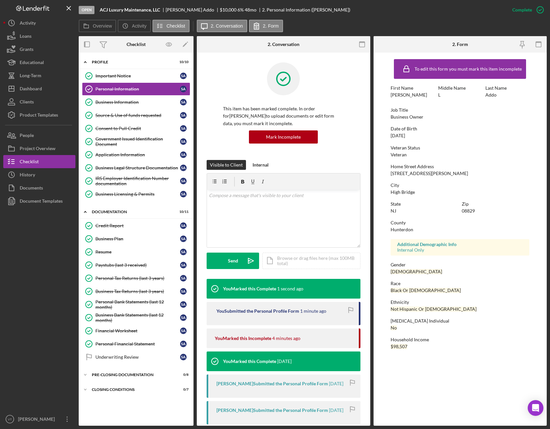
click at [436, 313] on div "To edit this form you must mark this item incomplete First Name [PERSON_NAME] M…" at bounding box center [461, 239] width 174 height 373
click at [30, 150] on div "Project Overview" at bounding box center [38, 149] width 36 height 15
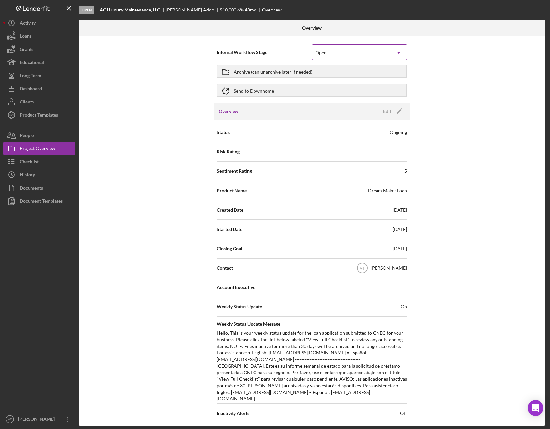
click at [380, 59] on div "Open" at bounding box center [352, 52] width 79 height 15
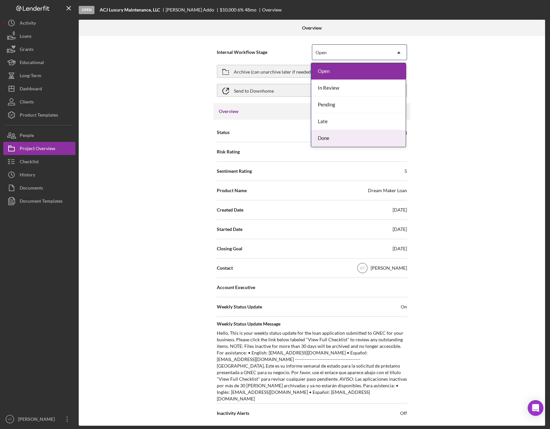
click at [350, 141] on div "Done" at bounding box center [359, 138] width 95 height 17
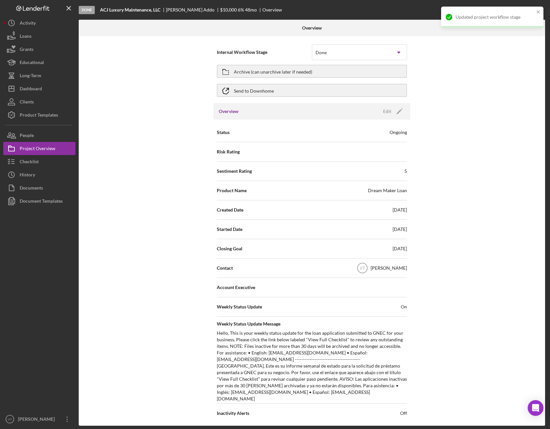
click at [512, 188] on div "Internal Workflow Stage Done Icon/Dropdown Arrow Archive (can unarchive later i…" at bounding box center [312, 230] width 467 height 389
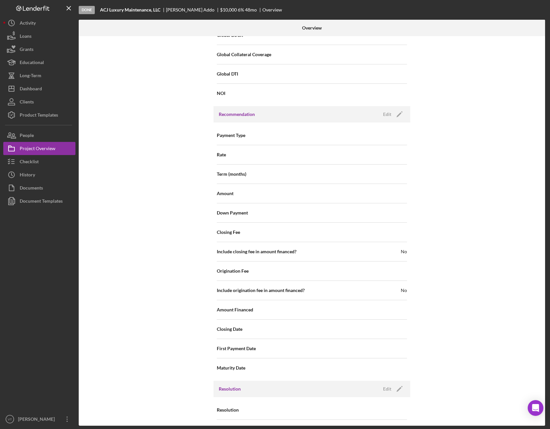
scroll to position [585, 0]
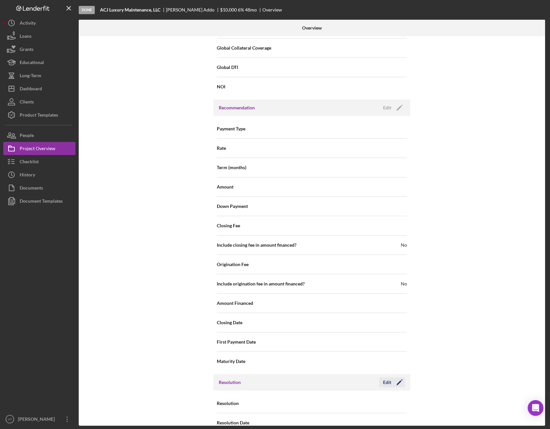
click at [386, 313] on div "Edit" at bounding box center [387, 382] width 8 height 10
click at [390, 313] on div "Select..." at bounding box center [352, 403] width 79 height 15
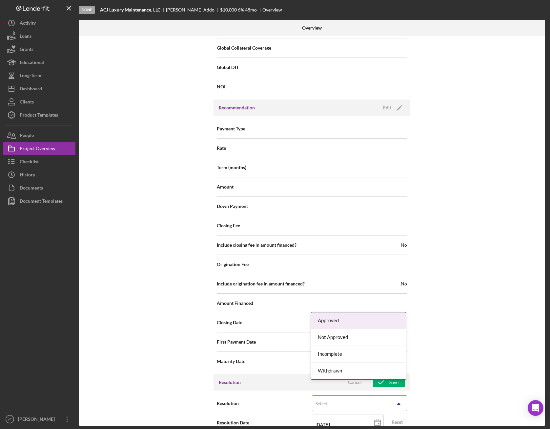
click at [343, 313] on div "Approved" at bounding box center [359, 320] width 95 height 17
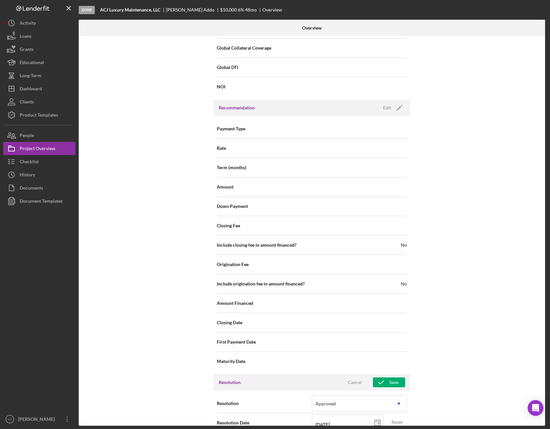
click at [451, 313] on div "Internal Workflow Stage Done Icon/Dropdown Arrow Archive (can unarchive later i…" at bounding box center [312, 230] width 467 height 389
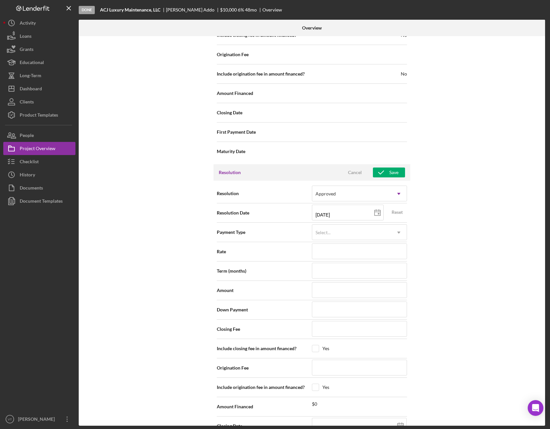
scroll to position [836, 0]
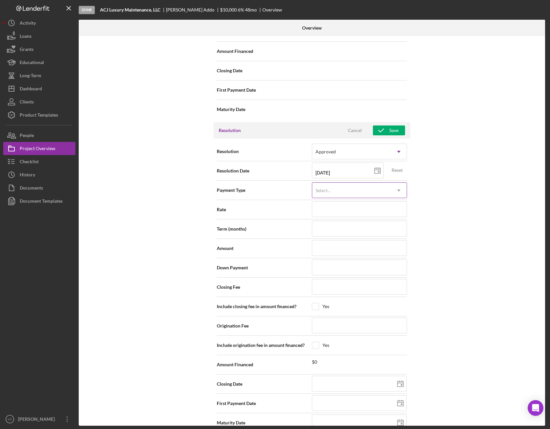
click at [366, 183] on div "Select..." at bounding box center [352, 190] width 79 height 15
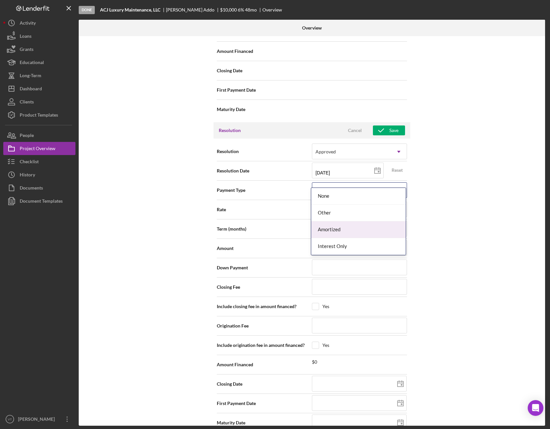
click at [350, 233] on div "Amortized" at bounding box center [359, 229] width 95 height 17
click at [367, 240] on input at bounding box center [359, 248] width 95 height 16
type input "$20,000"
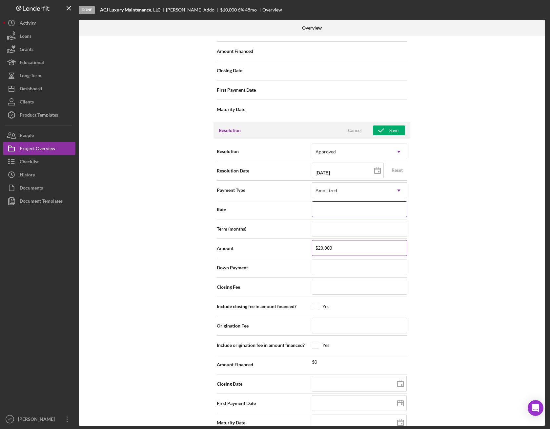
type input "5.990%"
type input "48"
type input "$100"
type input "[DATE]"
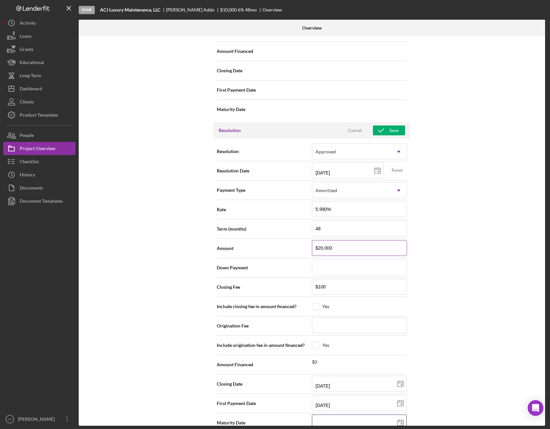
type input "[DATE]"
drag, startPoint x: 349, startPoint y: 237, endPoint x: 284, endPoint y: 232, distance: 64.5
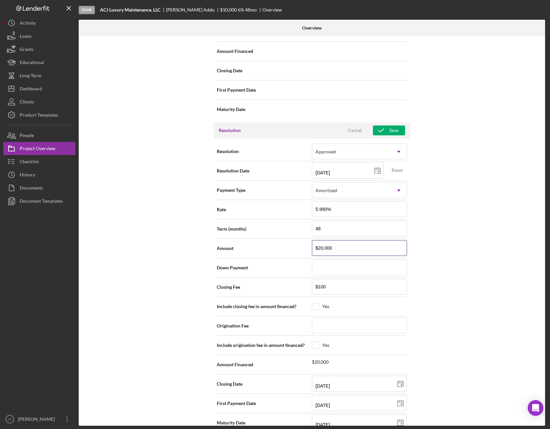
click at [284, 240] on div "Amount $20,000" at bounding box center [312, 248] width 190 height 16
type input "$15,000"
click at [478, 235] on div "Internal Workflow Stage Done Icon/Dropdown Arrow Archive (can unarchive later i…" at bounding box center [312, 230] width 467 height 389
click at [383, 122] on icon "button" at bounding box center [381, 130] width 16 height 16
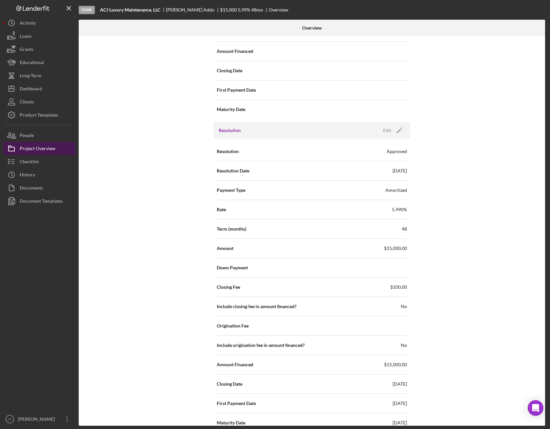
click at [44, 148] on div "Project Overview" at bounding box center [38, 149] width 36 height 15
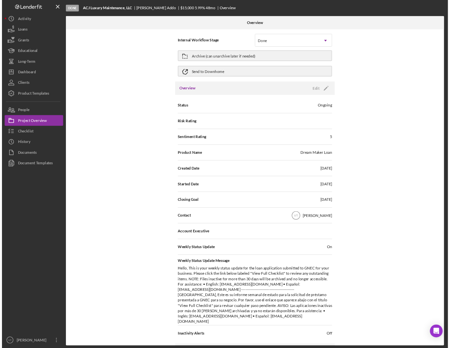
scroll to position [0, 0]
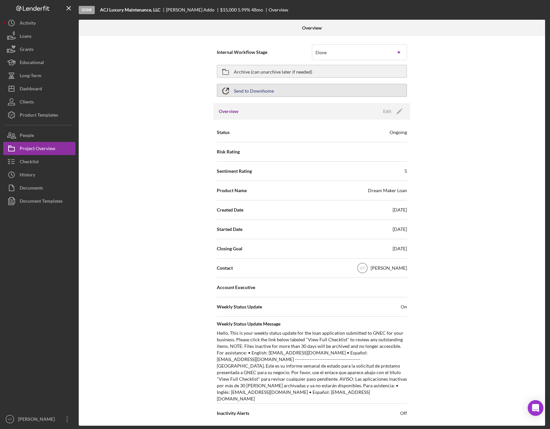
click at [298, 91] on button "Send to Downhome" at bounding box center [312, 90] width 190 height 13
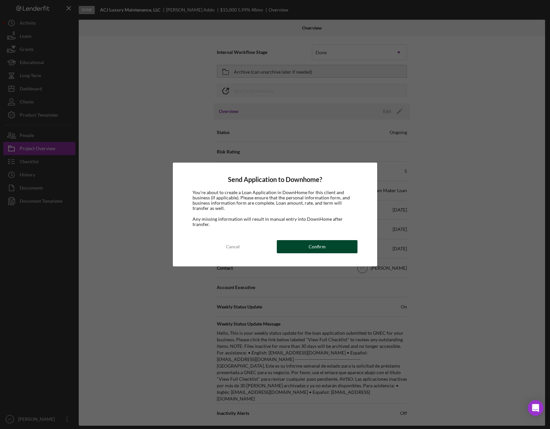
click at [309, 245] on button "Confirm" at bounding box center [317, 246] width 81 height 13
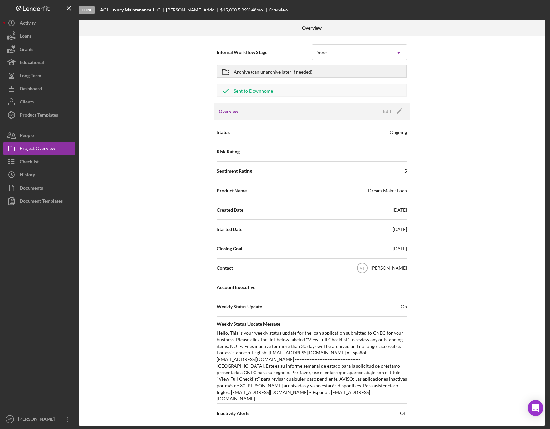
click at [453, 285] on div "Internal Workflow Stage Done Icon/Dropdown Arrow Archive (can unarchive later i…" at bounding box center [312, 230] width 467 height 389
click at [318, 69] on button "Archive (can unarchive later if needed)" at bounding box center [312, 71] width 190 height 13
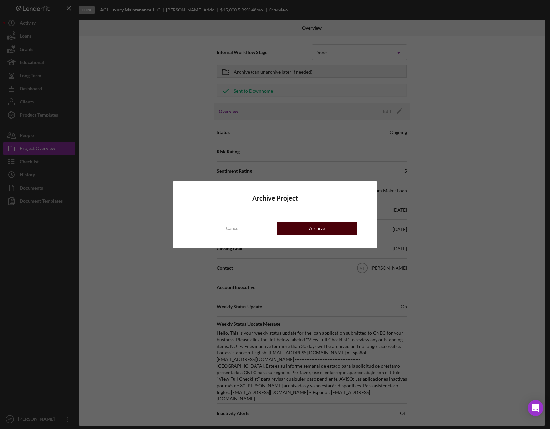
click at [330, 231] on button "Archive" at bounding box center [317, 228] width 81 height 13
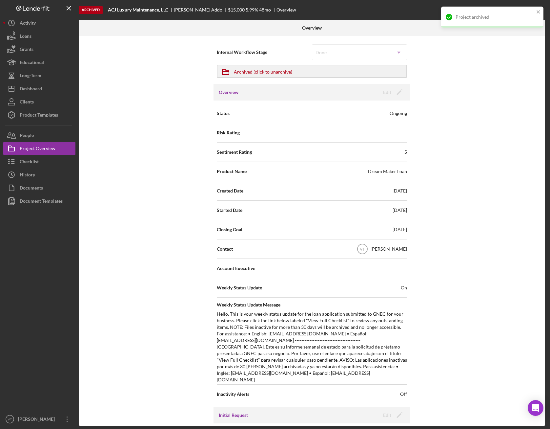
click at [494, 128] on div "Internal Workflow Stage Done Icon/Dropdown Arrow Icon/Archived Archived (click …" at bounding box center [312, 230] width 467 height 389
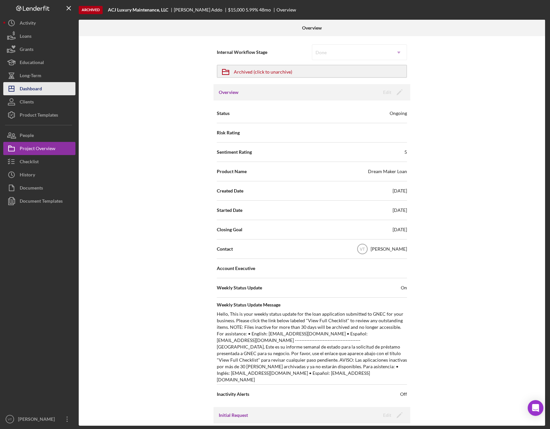
click at [49, 91] on button "Icon/Dashboard Dashboard" at bounding box center [39, 88] width 72 height 13
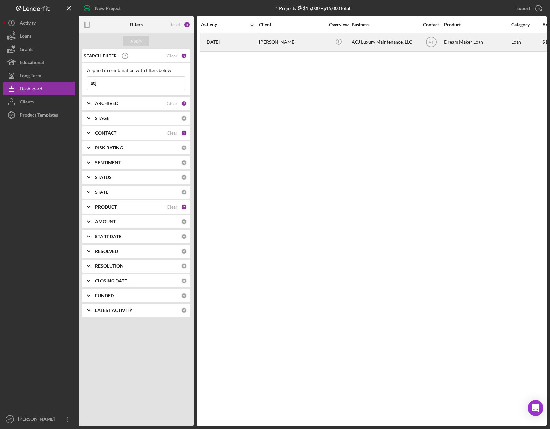
click at [247, 46] on div "[DATE] [PERSON_NAME]" at bounding box center [229, 41] width 57 height 17
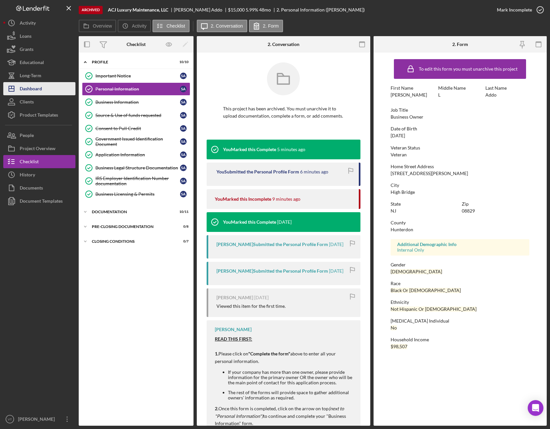
click at [57, 92] on button "Icon/Dashboard Dashboard" at bounding box center [39, 88] width 72 height 13
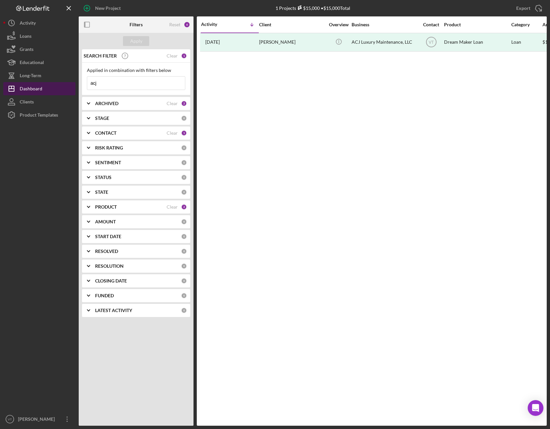
drag, startPoint x: 148, startPoint y: 85, endPoint x: 71, endPoint y: 86, distance: 77.1
click at [71, 86] on div "New Project 1 Projects $15,000 • $15,000 Total acj Export Icon/Export Filters R…" at bounding box center [275, 212] width 544 height 425
click at [142, 41] on button "Apply" at bounding box center [136, 41] width 26 height 10
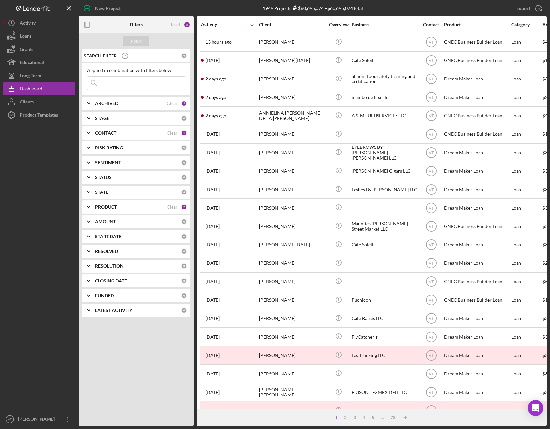
click at [147, 82] on input at bounding box center [136, 82] width 98 height 13
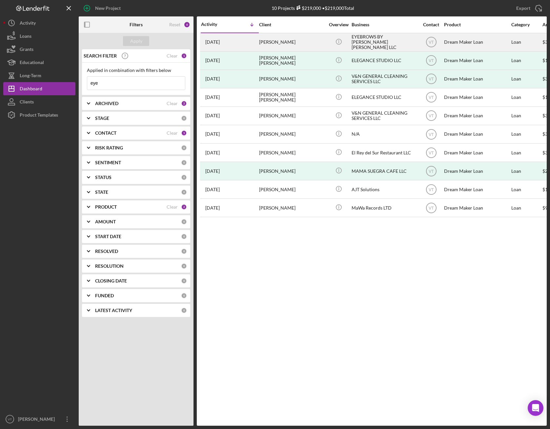
type input "eye"
click at [365, 45] on div "EYEBROWS BY [PERSON_NAME] [PERSON_NAME] LLC" at bounding box center [385, 41] width 66 height 17
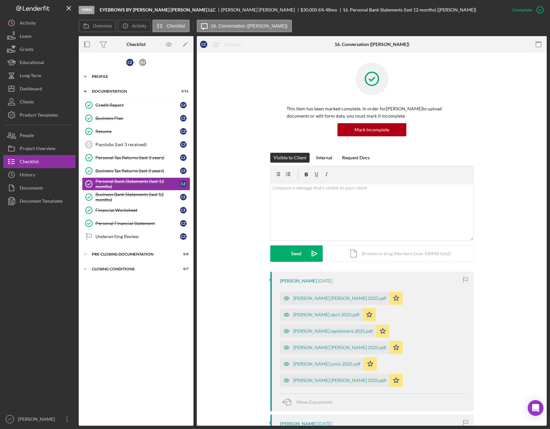
click at [84, 76] on icon "Icon/Expander" at bounding box center [85, 76] width 13 height 13
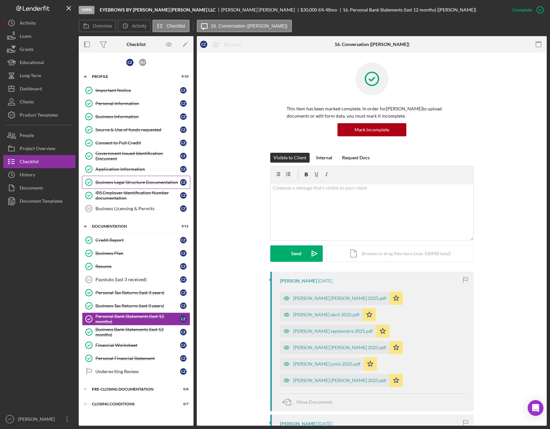
click at [132, 184] on div "Business Legal Structure Documentation" at bounding box center [138, 182] width 85 height 5
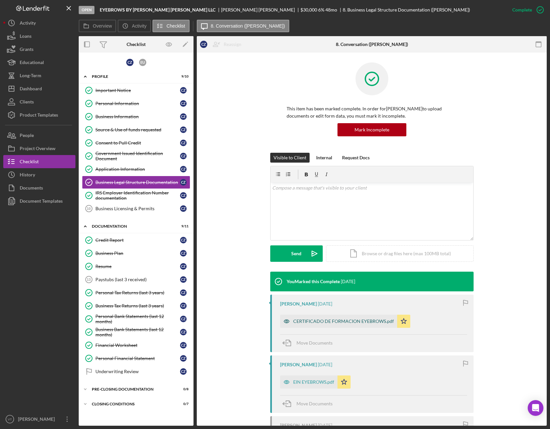
click at [320, 313] on div "CERTIFICADO DE FORMACION EYEBROWS.pdf" at bounding box center [338, 320] width 117 height 13
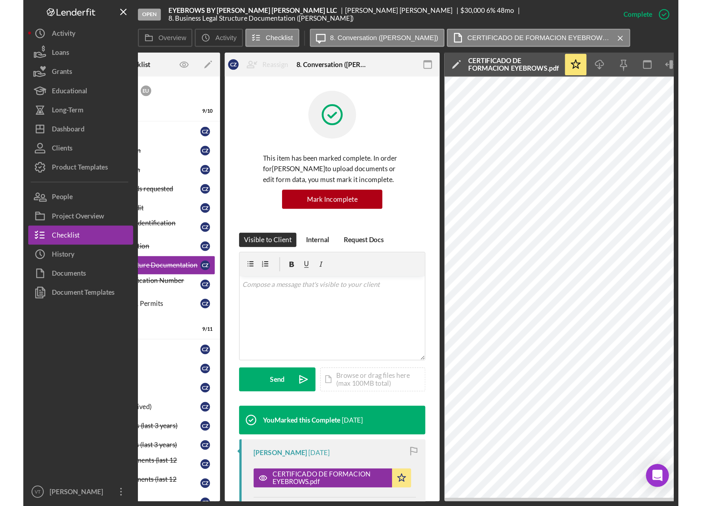
scroll to position [0, 61]
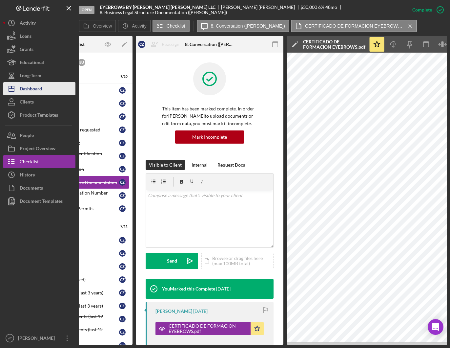
click at [39, 88] on div "Dashboard" at bounding box center [31, 89] width 22 height 15
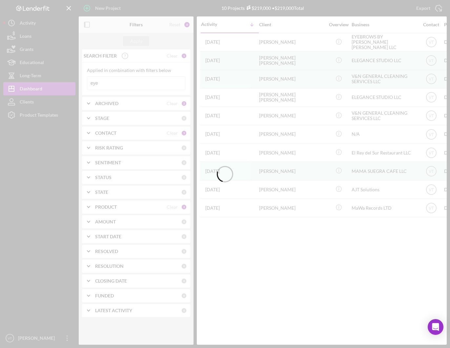
click at [127, 86] on div at bounding box center [225, 174] width 450 height 348
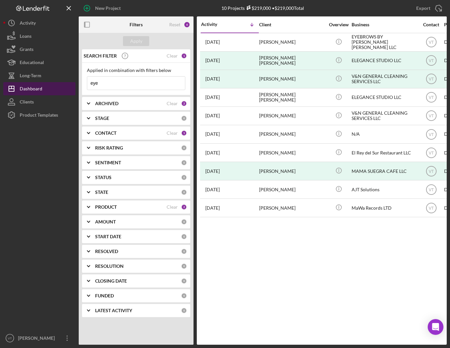
drag, startPoint x: 120, startPoint y: 84, endPoint x: 73, endPoint y: 83, distance: 46.6
click at [73, 83] on div "New Project 10 Projects $219,000 • $219,000 Total eye Export Icon/Export Filter…" at bounding box center [225, 172] width 444 height 344
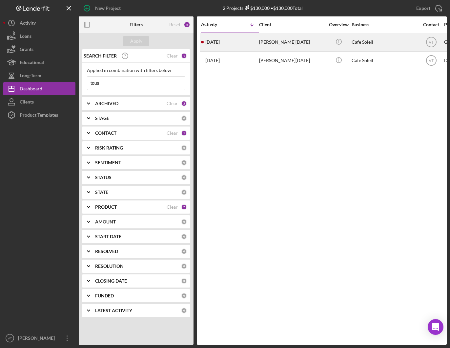
type input "tous"
click at [279, 44] on div "[PERSON_NAME][DATE]" at bounding box center [292, 41] width 66 height 17
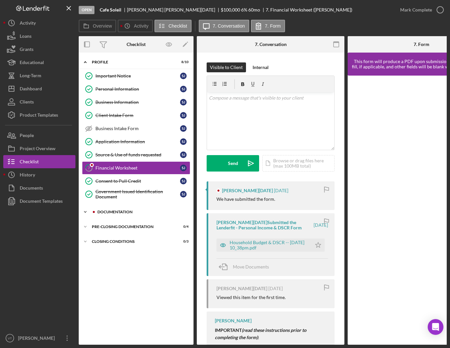
click at [83, 215] on icon "Icon/Expander" at bounding box center [85, 211] width 13 height 13
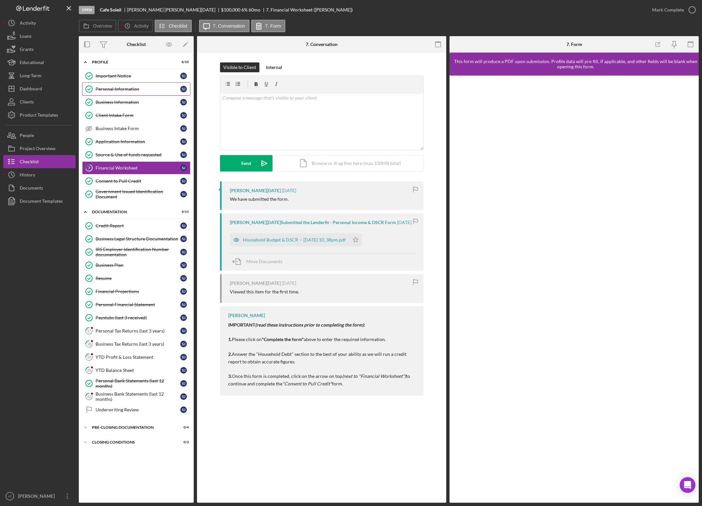
click at [101, 89] on div "Personal Information" at bounding box center [138, 88] width 85 height 5
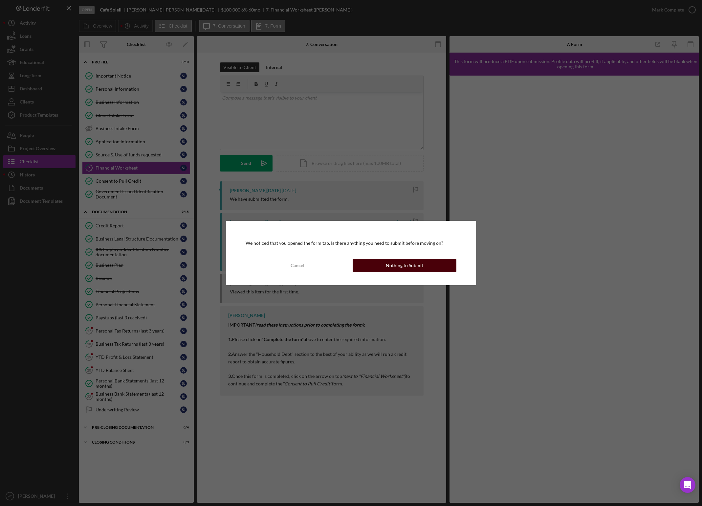
click at [397, 263] on div "Nothing to Submit" at bounding box center [404, 265] width 37 height 13
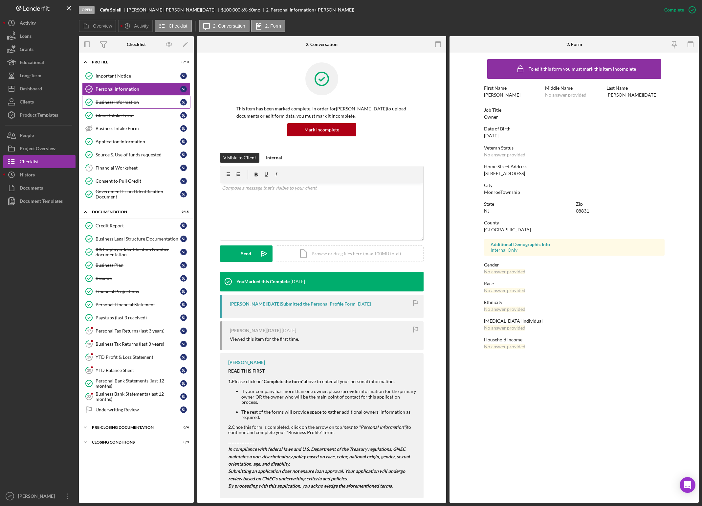
click at [119, 101] on div "Business Information" at bounding box center [138, 101] width 85 height 5
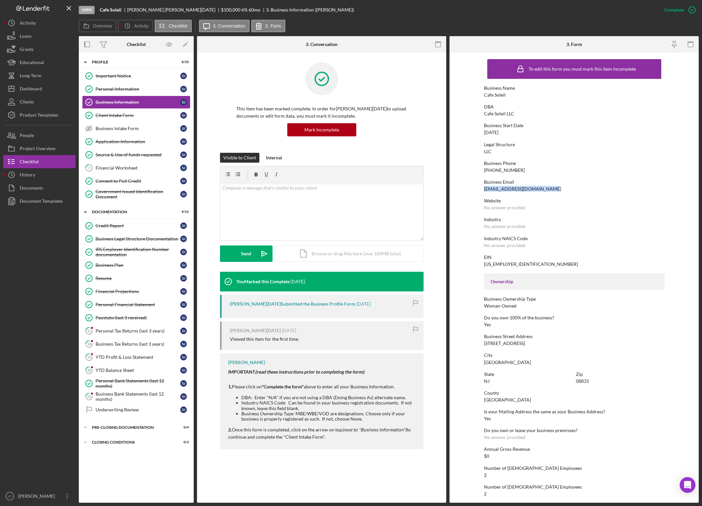
drag, startPoint x: 552, startPoint y: 188, endPoint x: 477, endPoint y: 188, distance: 74.5
click at [477, 188] on form "To edit this form you must mark this item incomplete Business Name Cafe Soleil …" at bounding box center [573, 278] width 249 height 450
copy div "[EMAIL_ADDRESS][DOMAIN_NAME]"
click at [339, 28] on div "Overview Icon/History Activity Checklist Icon/Message 3. Conversation 3. Form" at bounding box center [389, 26] width 620 height 13
drag, startPoint x: 100, startPoint y: 9, endPoint x: 121, endPoint y: 13, distance: 22.1
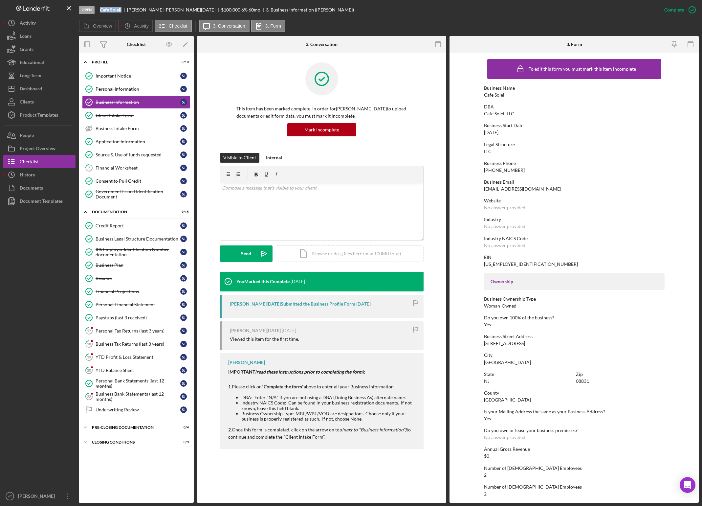
click at [121, 13] on div "Open Cafe Soleil [PERSON_NAME][DATE] $100,000 $100,000 6 % 60 mo 3. Business In…" at bounding box center [368, 10] width 579 height 20
drag, startPoint x: 513, startPoint y: 114, endPoint x: 481, endPoint y: 116, distance: 31.9
click at [481, 116] on form "To edit this form you must mark this item incomplete Business Name Cafe Soleil …" at bounding box center [573, 278] width 249 height 450
copy div "Cafe Soleil LLC"
click at [116, 90] on div "Personal Information" at bounding box center [138, 88] width 85 height 5
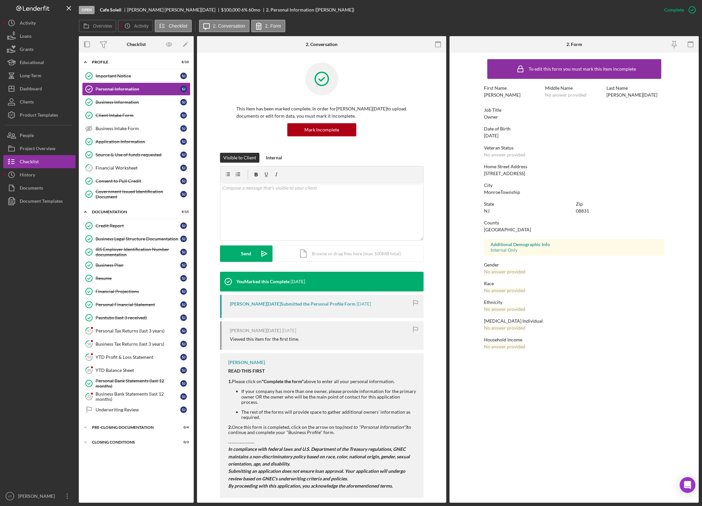
click at [487, 95] on div "[PERSON_NAME]" at bounding box center [502, 94] width 36 height 5
copy div "[PERSON_NAME]"
click at [522, 313] on div "To edit this form you must mark this item incomplete First Name [PERSON_NAME] M…" at bounding box center [573, 278] width 249 height 450
